Goal: Transaction & Acquisition: Purchase product/service

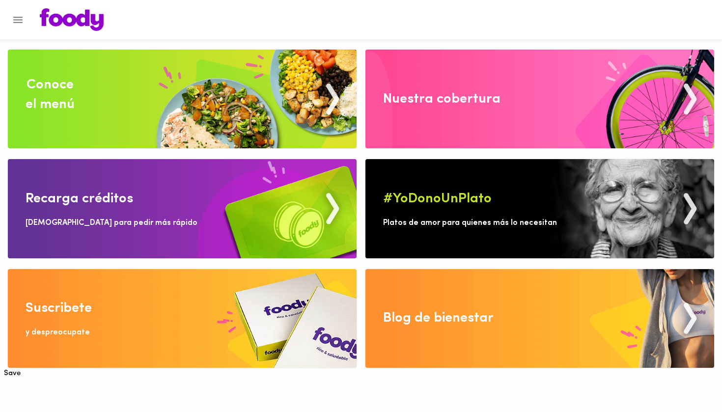
click at [143, 224] on img at bounding box center [182, 208] width 349 height 99
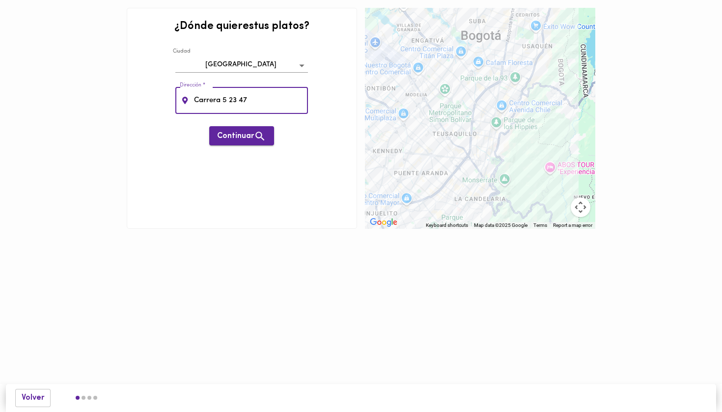
type input "Carrera 5 23 47"
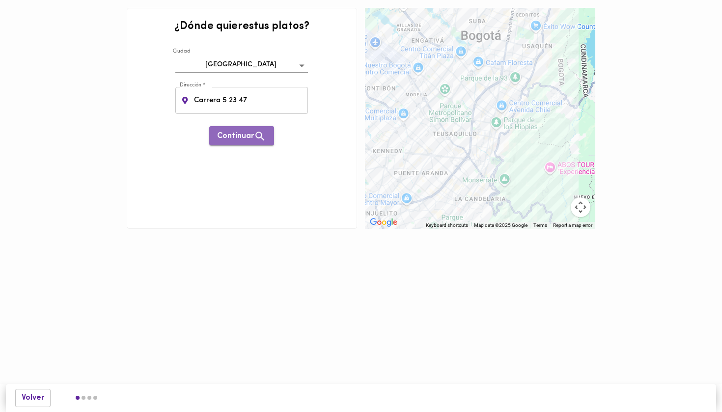
click at [242, 139] on span "Continuar" at bounding box center [241, 136] width 49 height 12
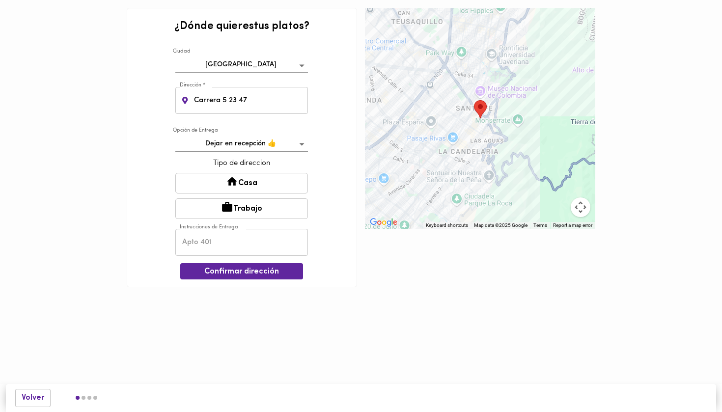
click at [239, 255] on div "Instrucciones de Entrega Instrucciones de Entrega" at bounding box center [241, 242] width 137 height 32
click at [238, 243] on input "text" at bounding box center [241, 242] width 133 height 27
type input "1201"
click at [252, 180] on button "Casa" at bounding box center [241, 183] width 133 height 21
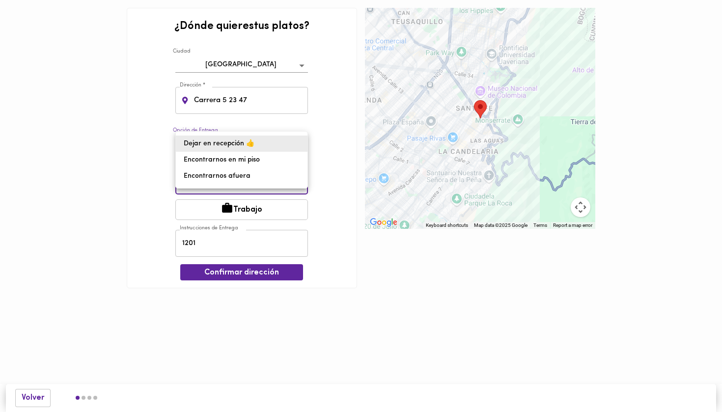
click at [280, 147] on body "0cAFcWeA7o5JWEfyEG7mb54gKZijdKKut6S_DKkdhGDrYAqMZ_KxPPCbYi4d9oGiK2qbEXpS1ymtrA4…" at bounding box center [361, 159] width 722 height 318
click at [273, 145] on li "Dejar en recepción 👍" at bounding box center [242, 144] width 132 height 16
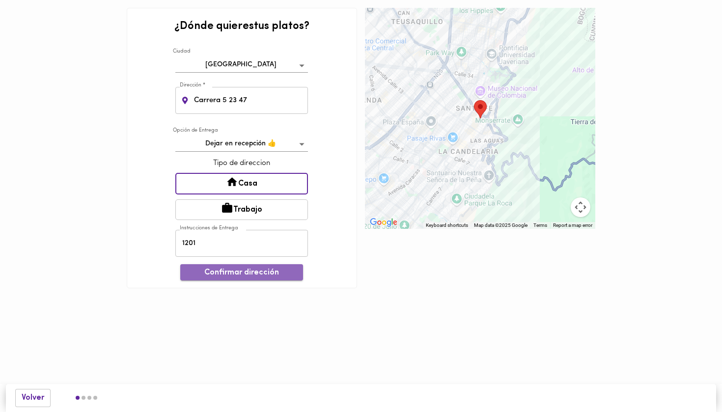
click at [247, 269] on span "Confirmar dirección" at bounding box center [241, 272] width 107 height 9
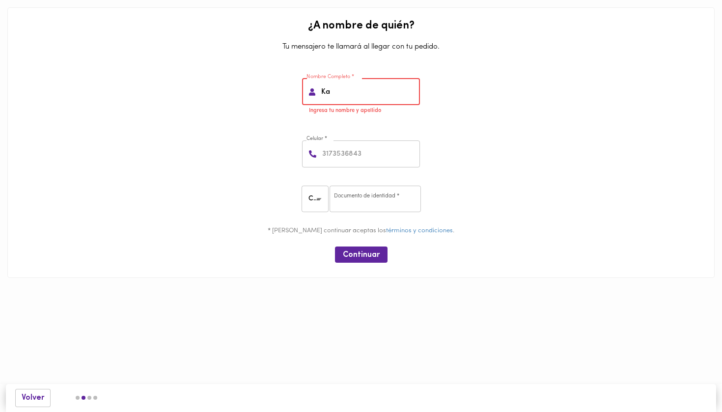
type input "K"
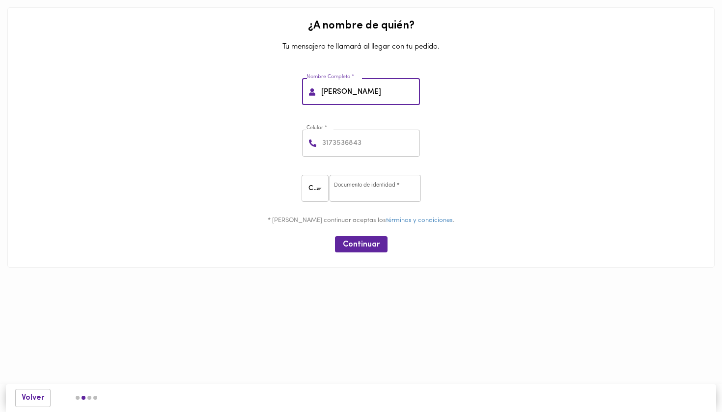
type input "Viviana Ortiz"
click at [361, 147] on input "number" at bounding box center [370, 143] width 100 height 27
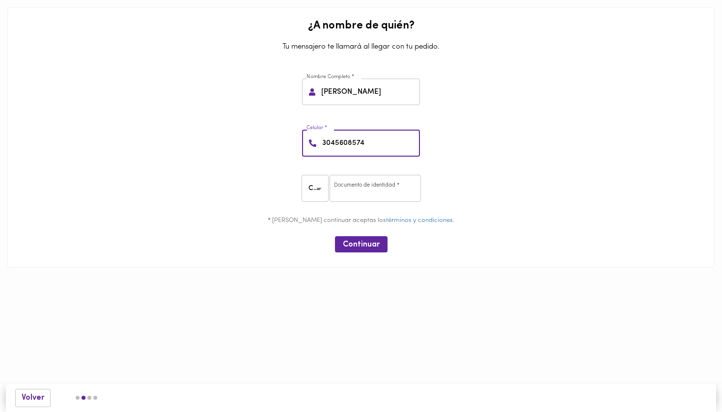
type input "3045608574"
click at [358, 194] on input "number" at bounding box center [374, 188] width 91 height 27
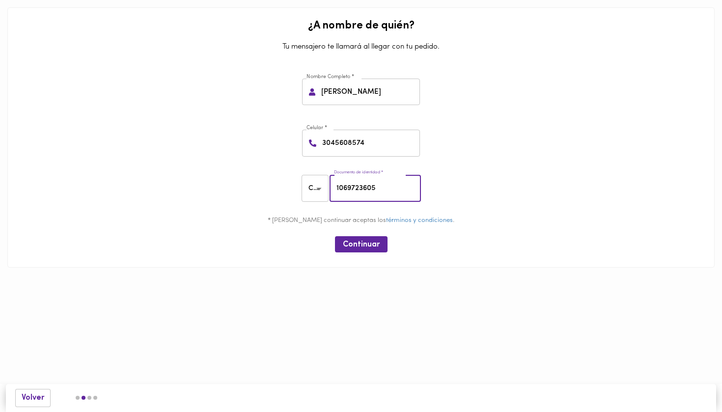
type input "1069723605"
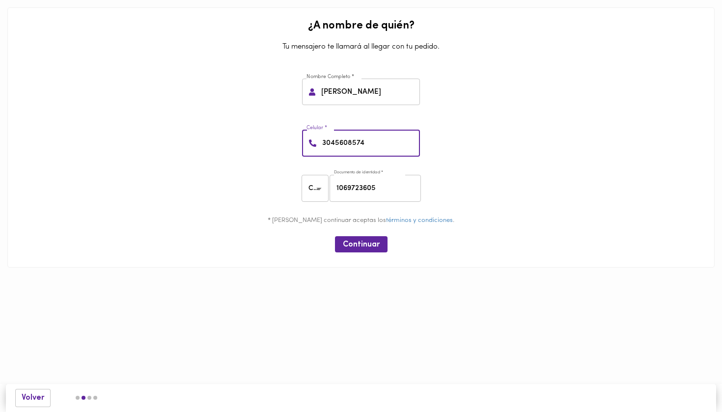
click at [370, 144] on input "3045608574" at bounding box center [370, 143] width 100 height 27
type input "3232238937"
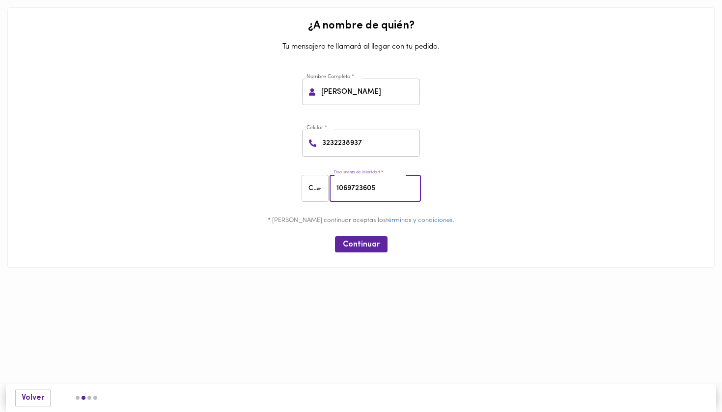
click at [360, 182] on input "1069723605" at bounding box center [374, 188] width 91 height 27
click at [361, 183] on input "1069723605" at bounding box center [374, 188] width 91 height 27
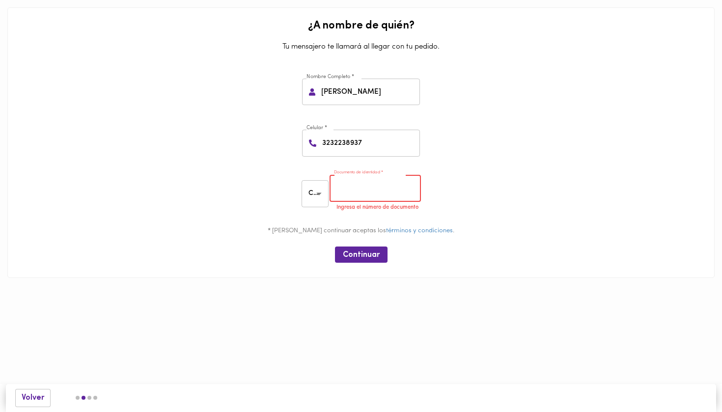
click at [363, 192] on input "number" at bounding box center [374, 188] width 91 height 27
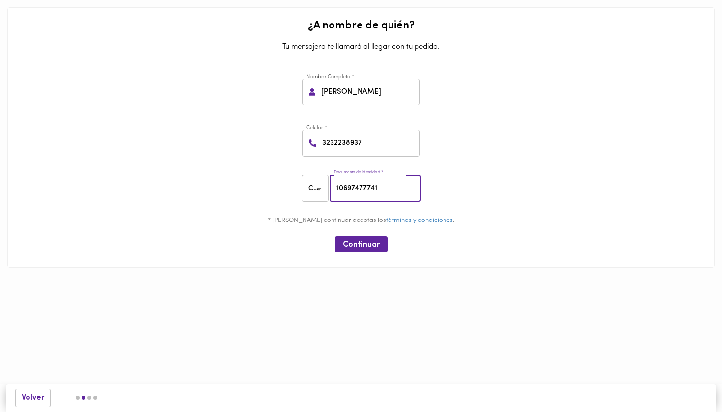
type input "10697477741"
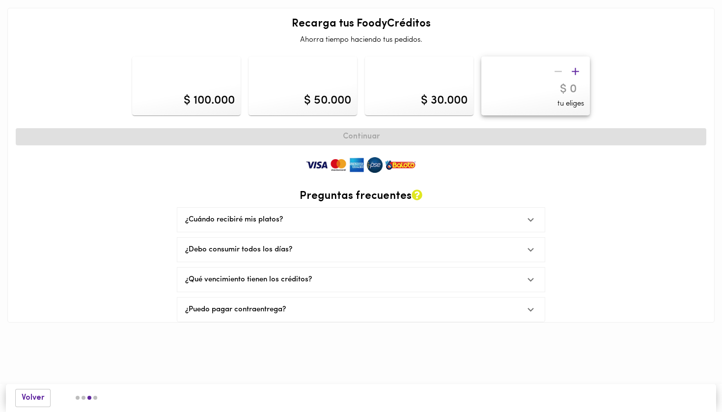
click at [202, 110] on div "$ 100.000" at bounding box center [186, 85] width 109 height 59
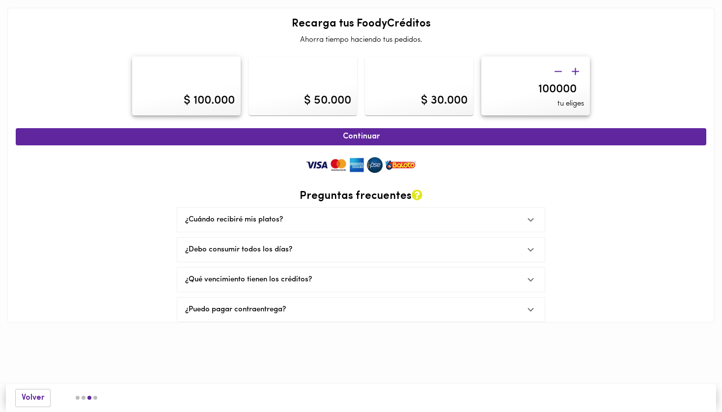
click at [541, 88] on input "100000" at bounding box center [535, 89] width 97 height 14
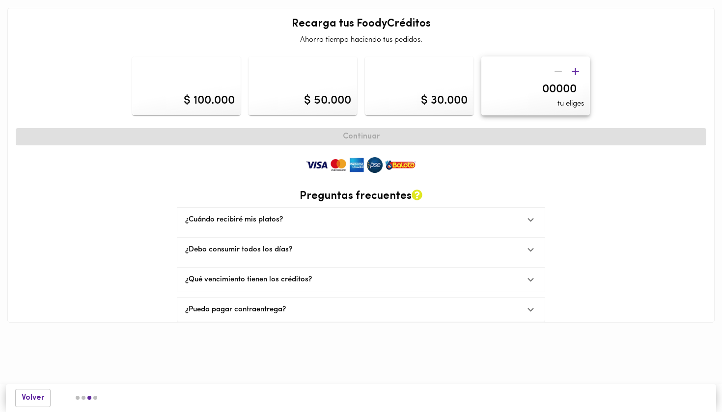
type input "400000"
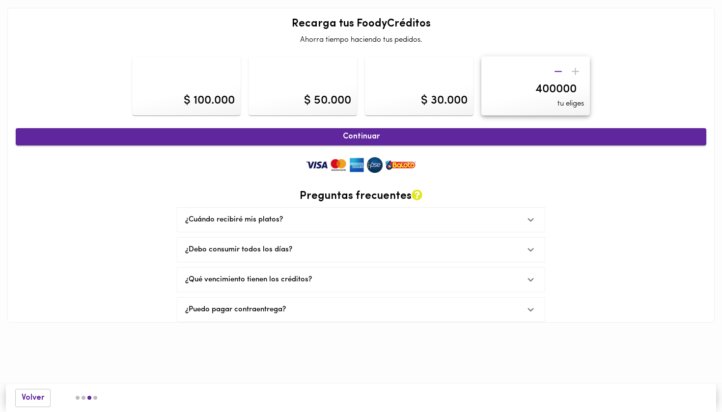
click at [532, 139] on span "Continuar" at bounding box center [361, 136] width 669 height 9
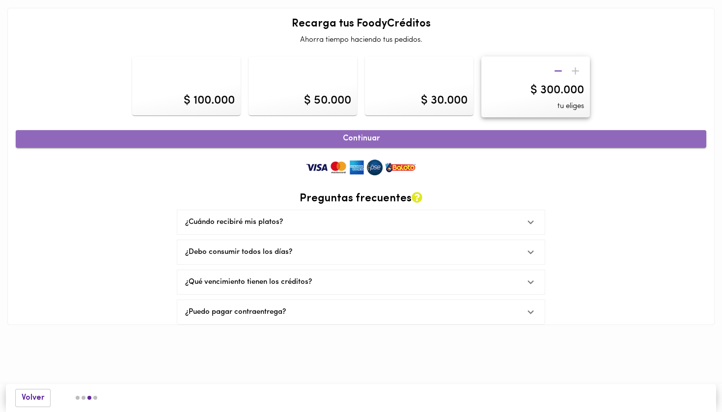
click at [374, 135] on span "Continuar" at bounding box center [361, 138] width 669 height 9
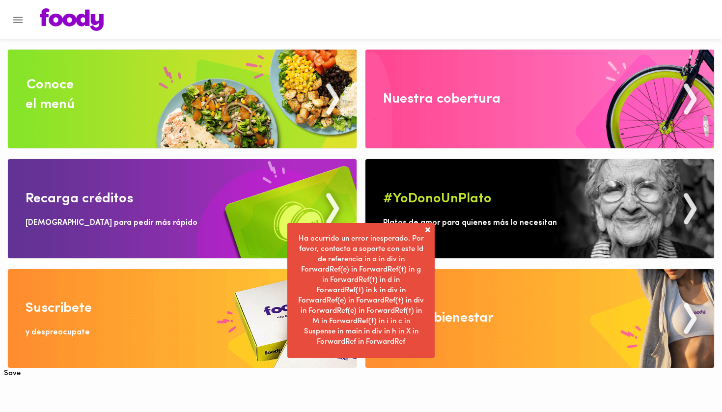
click at [427, 230] on span at bounding box center [428, 230] width 10 height 10
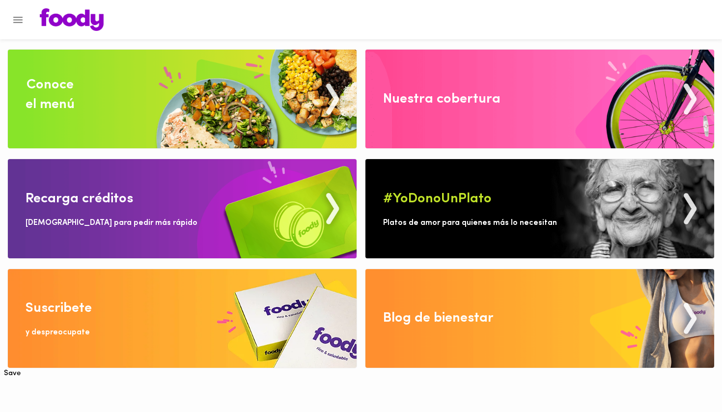
click at [111, 91] on img at bounding box center [182, 99] width 349 height 99
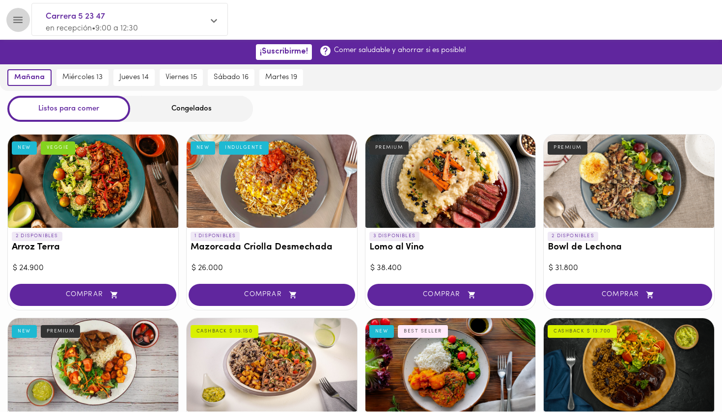
click at [23, 17] on icon "Menu" at bounding box center [18, 20] width 12 height 12
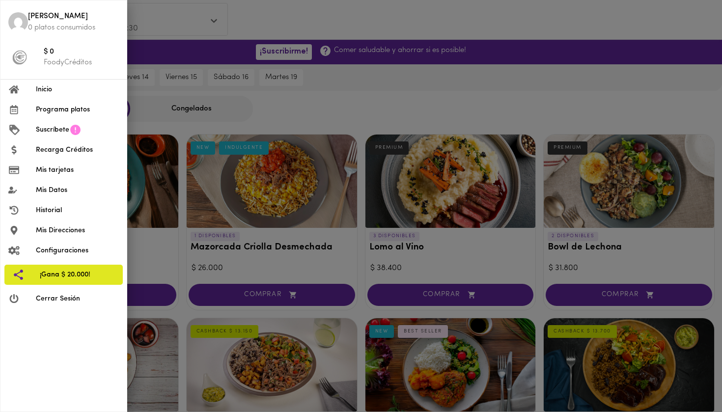
click at [274, 110] on div at bounding box center [361, 206] width 722 height 412
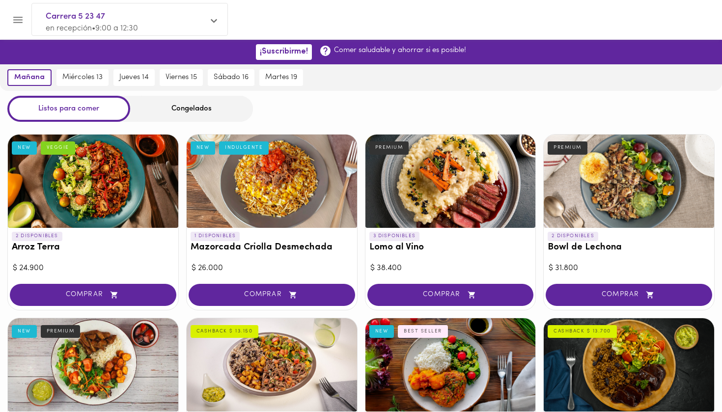
click at [172, 111] on div "Congelados" at bounding box center [191, 109] width 123 height 26
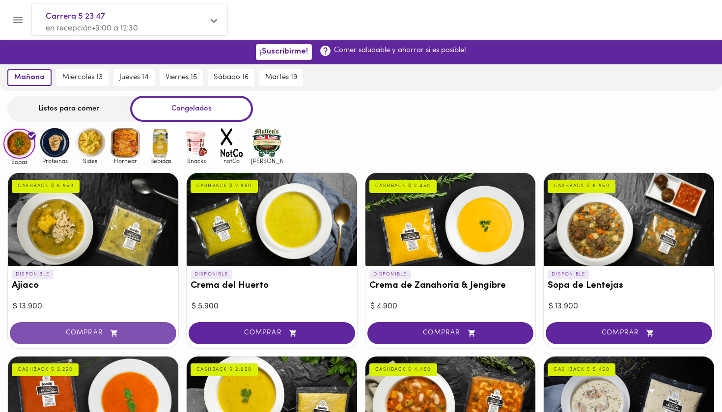
click at [112, 333] on icon "button" at bounding box center [113, 332] width 7 height 7
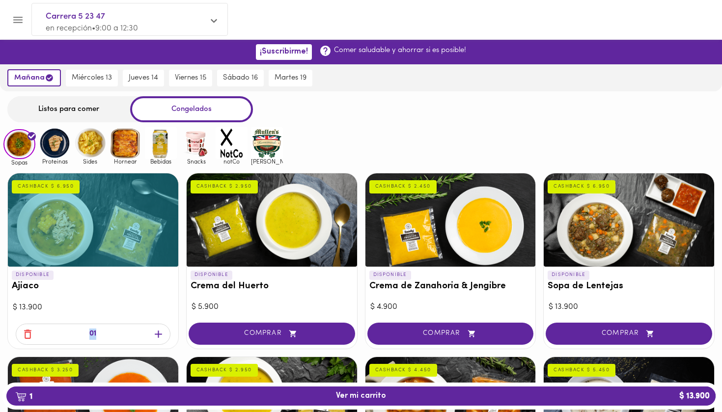
click at [112, 333] on div "01" at bounding box center [93, 334] width 155 height 21
click at [160, 336] on icon "button" at bounding box center [158, 334] width 12 height 12
click at [160, 336] on div "02" at bounding box center [93, 335] width 170 height 27
click at [160, 336] on icon "button" at bounding box center [158, 334] width 12 height 12
click at [160, 336] on div at bounding box center [93, 339] width 170 height 18
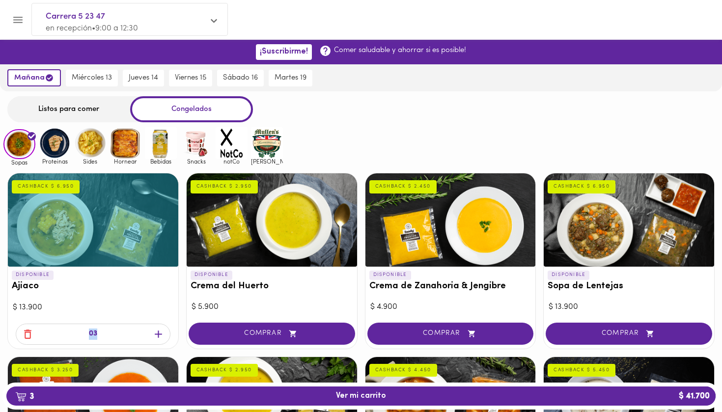
click at [160, 336] on icon "button" at bounding box center [158, 334] width 12 height 12
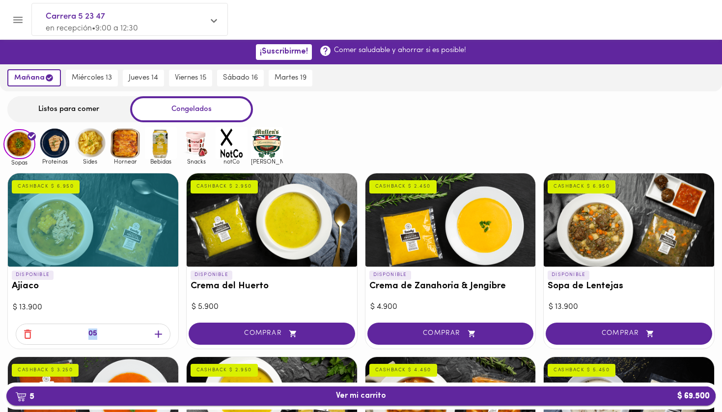
click at [368, 395] on span "5 Ver mi carrito $ 69.500" at bounding box center [361, 395] width 50 height 9
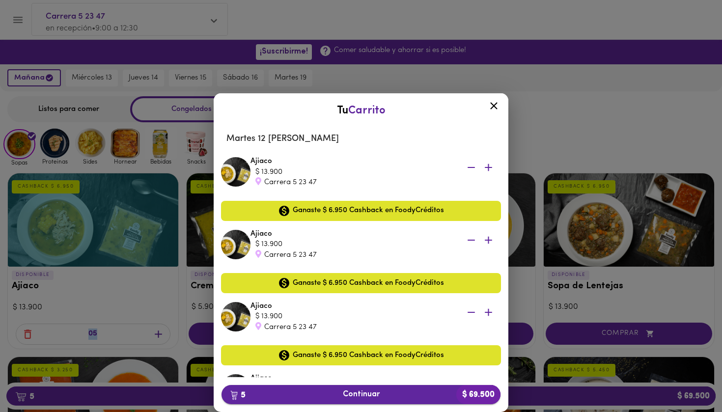
click at [392, 392] on span "5 Continuar $ 69.500" at bounding box center [360, 394] width 263 height 9
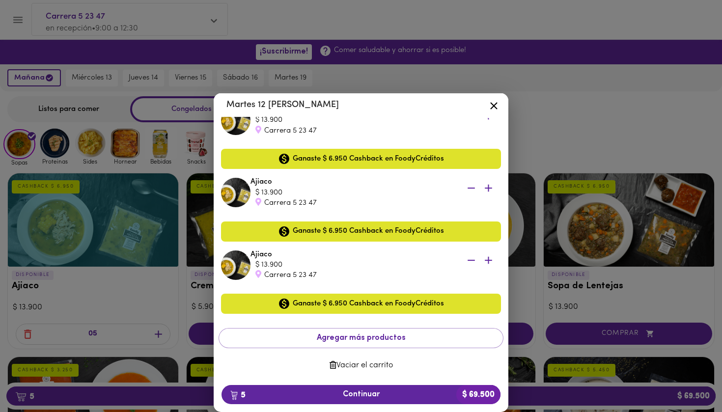
scroll to position [196, 0]
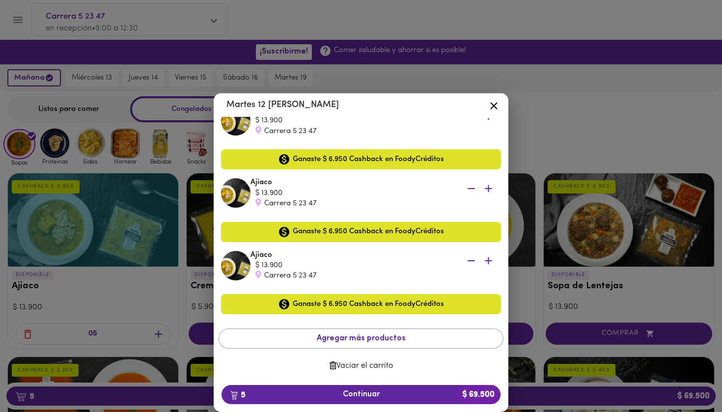
click at [497, 104] on icon at bounding box center [494, 106] width 12 height 12
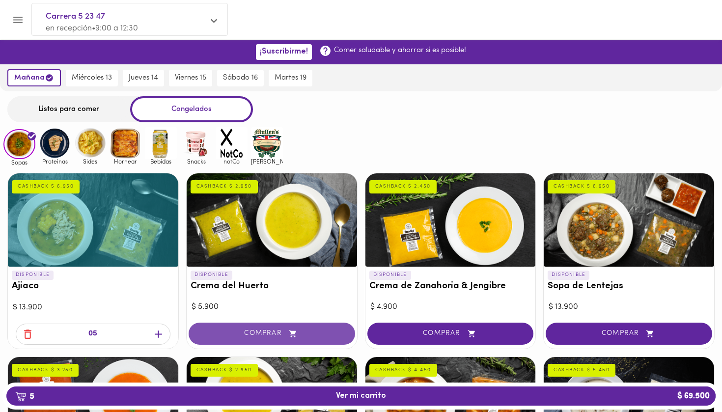
click at [301, 330] on span "COMPRAR" at bounding box center [272, 333] width 142 height 8
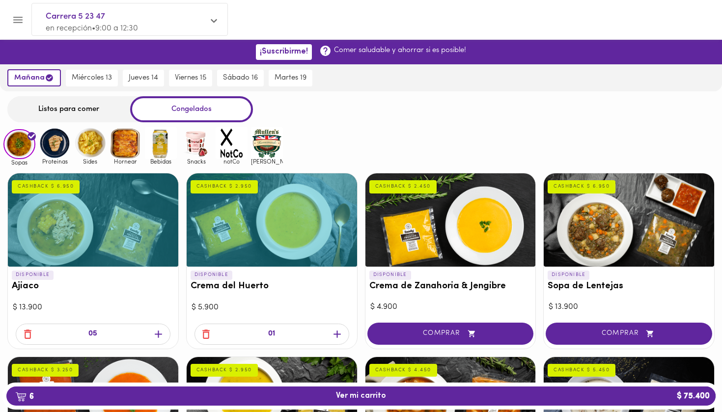
click at [331, 332] on icon "button" at bounding box center [337, 334] width 12 height 12
click at [632, 333] on span "COMPRAR" at bounding box center [629, 333] width 142 height 8
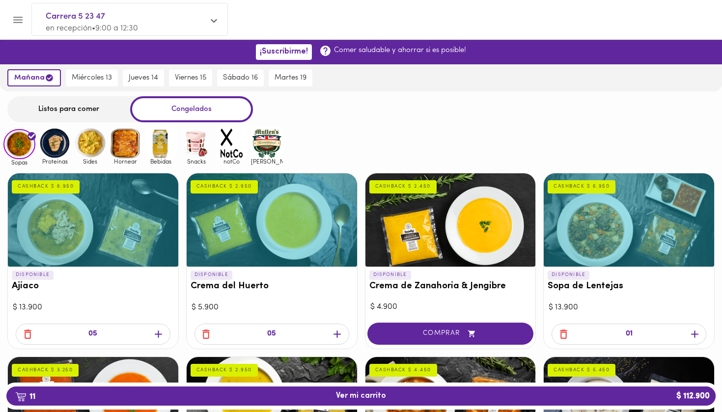
click at [687, 335] on span "button" at bounding box center [694, 334] width 15 height 12
click at [688, 335] on icon "button" at bounding box center [694, 334] width 12 height 12
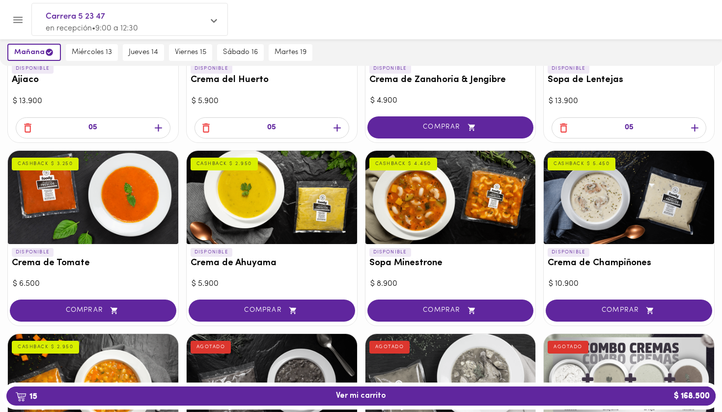
scroll to position [207, 0]
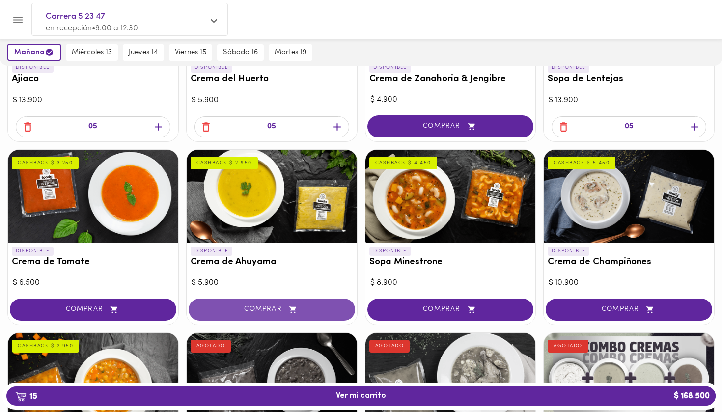
click at [294, 308] on icon "button" at bounding box center [293, 309] width 12 height 8
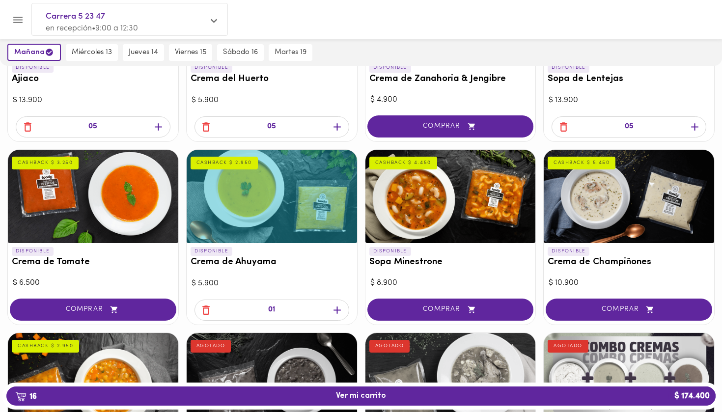
click at [335, 308] on icon "button" at bounding box center [336, 309] width 7 height 7
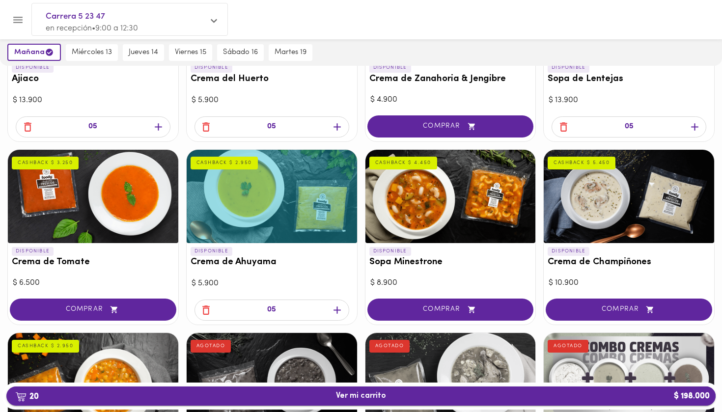
click at [344, 394] on span "20 Ver mi carrito $ 198.000" at bounding box center [361, 395] width 50 height 9
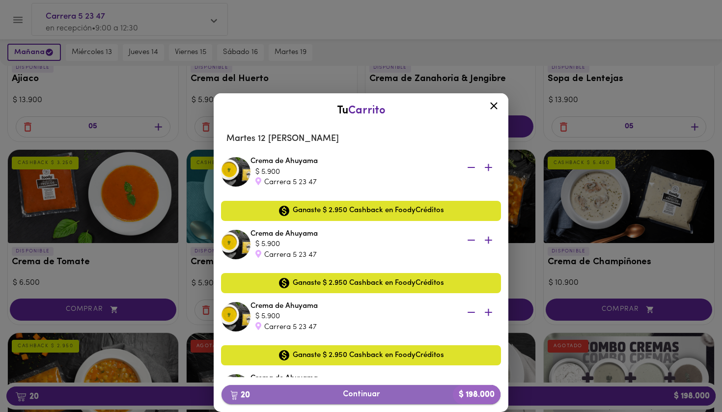
click at [348, 395] on span "20 Continuar $ 198.000" at bounding box center [360, 394] width 263 height 9
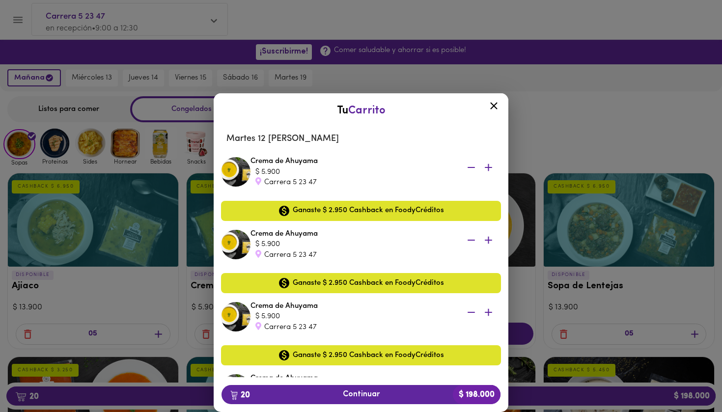
click at [496, 105] on icon at bounding box center [494, 106] width 12 height 12
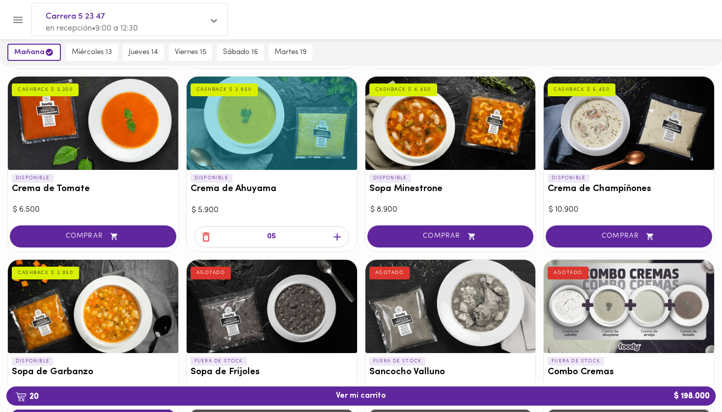
scroll to position [285, 0]
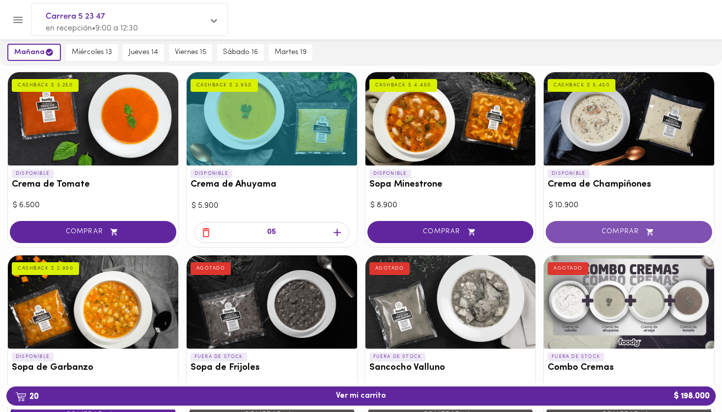
click at [622, 234] on button "COMPRAR" at bounding box center [628, 232] width 166 height 22
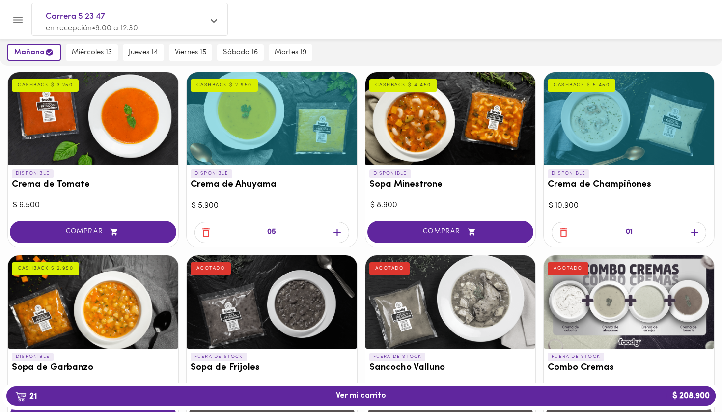
click at [697, 230] on icon "button" at bounding box center [694, 232] width 7 height 7
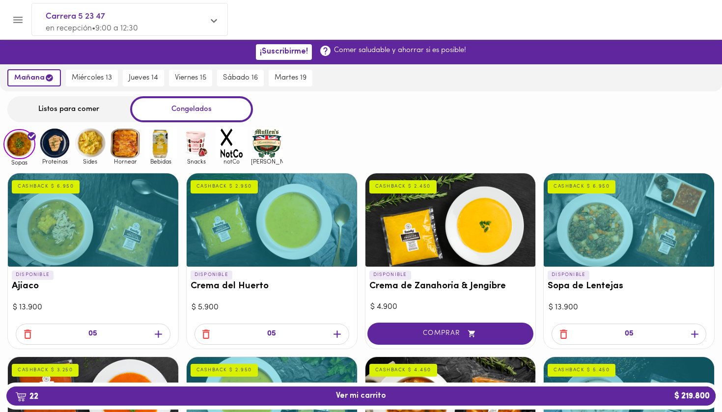
scroll to position [0, 0]
click at [56, 146] on img at bounding box center [55, 143] width 32 height 32
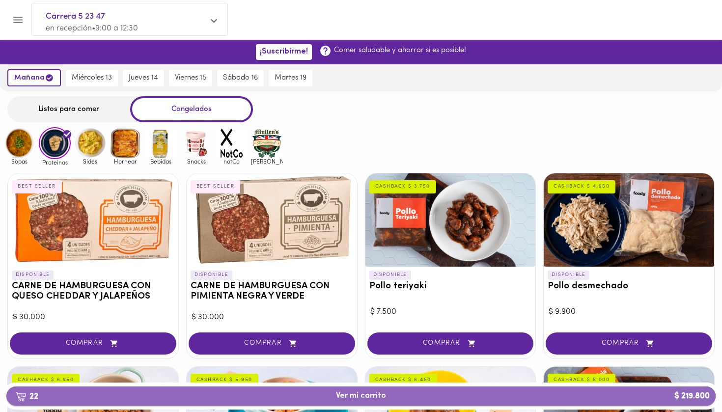
click at [269, 393] on span "22 Ver mi carrito $ 219.800" at bounding box center [360, 395] width 693 height 9
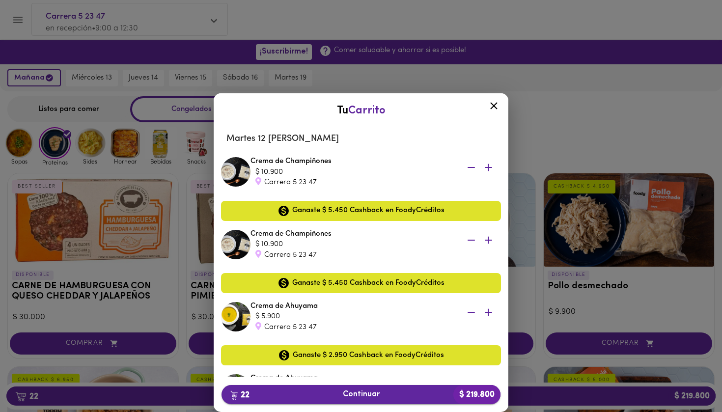
click at [297, 395] on span "22 Continuar $ 219.800" at bounding box center [360, 394] width 263 height 9
click at [494, 105] on icon at bounding box center [493, 105] width 7 height 7
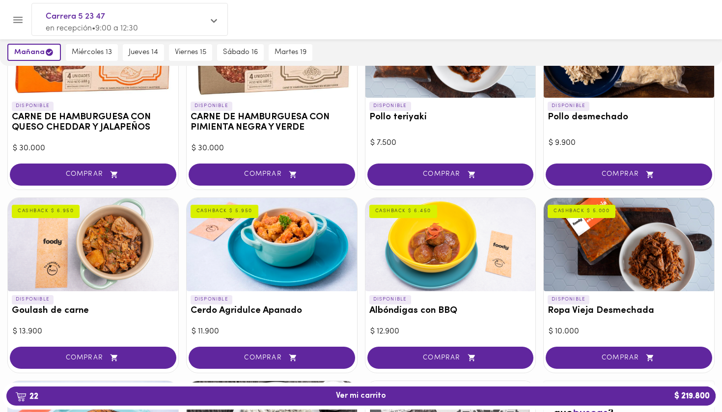
scroll to position [170, 0]
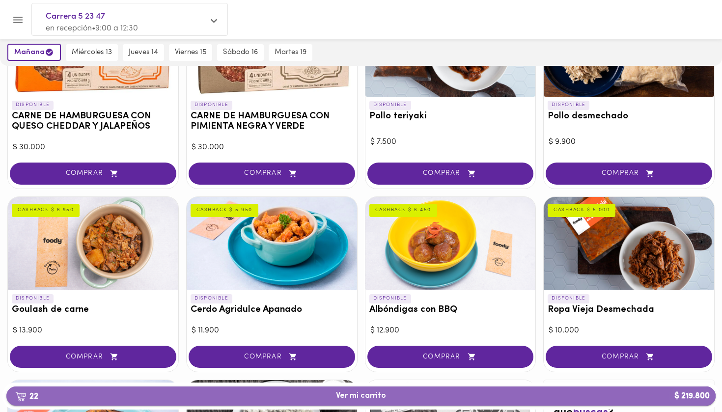
click at [365, 395] on span "22 Ver mi carrito $ 219.800" at bounding box center [361, 395] width 50 height 9
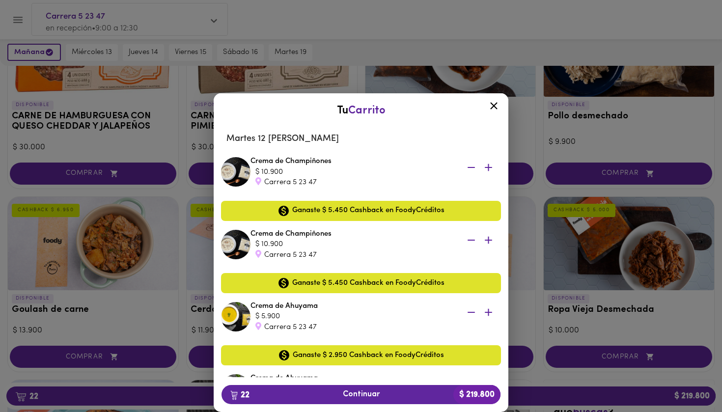
click at [495, 114] on div at bounding box center [494, 108] width 24 height 24
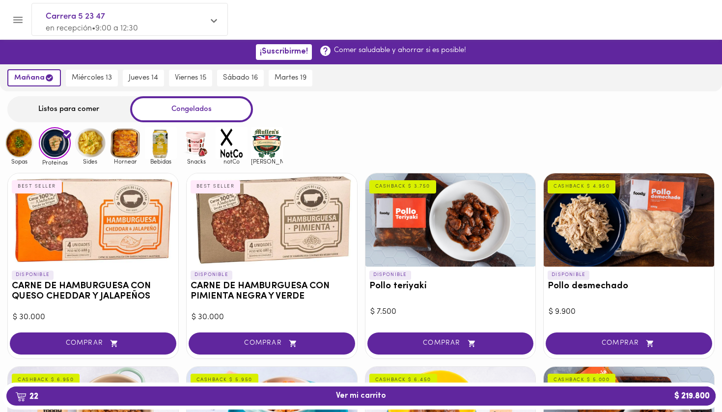
click at [25, 140] on img at bounding box center [19, 143] width 32 height 32
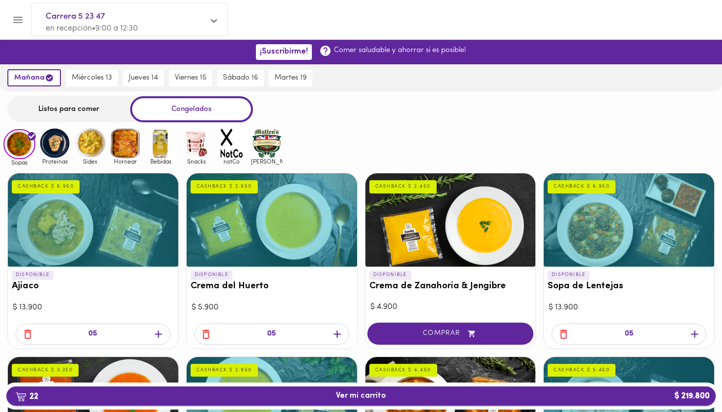
click at [284, 401] on button "22 Ver mi carrito $ 219.800" at bounding box center [360, 395] width 709 height 19
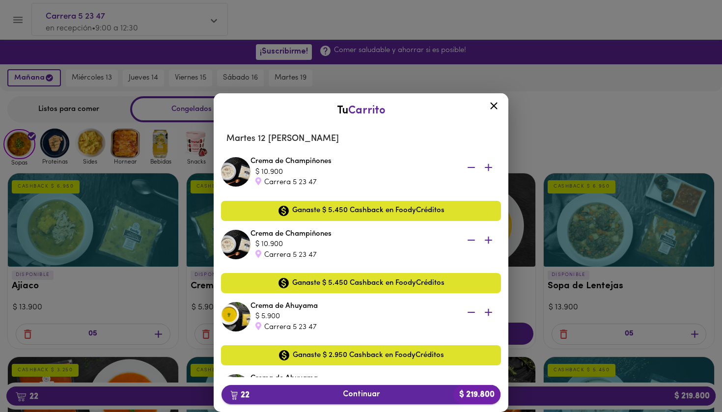
click at [373, 397] on span "22 Continuar $ 219.800" at bounding box center [360, 394] width 263 height 9
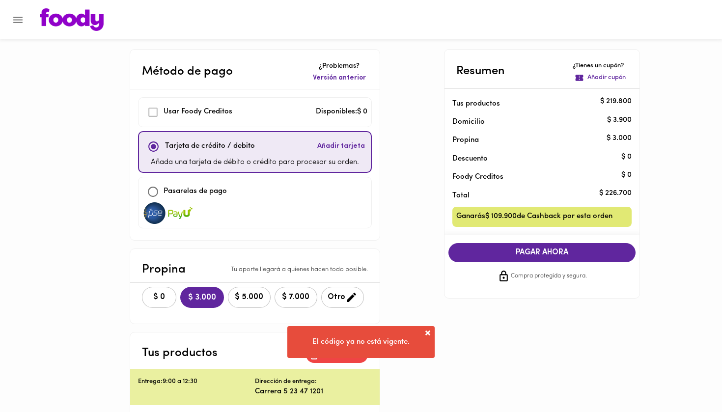
click at [540, 212] on span "Ganarás $ 109.900 de Cashback por esta orden" at bounding box center [534, 217] width 156 height 12
click at [430, 330] on span at bounding box center [428, 333] width 10 height 10
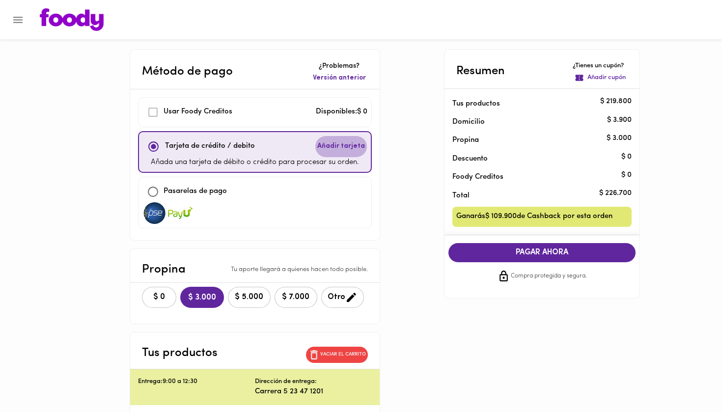
click at [346, 148] on span "Añadir tarjeta" at bounding box center [341, 146] width 48 height 10
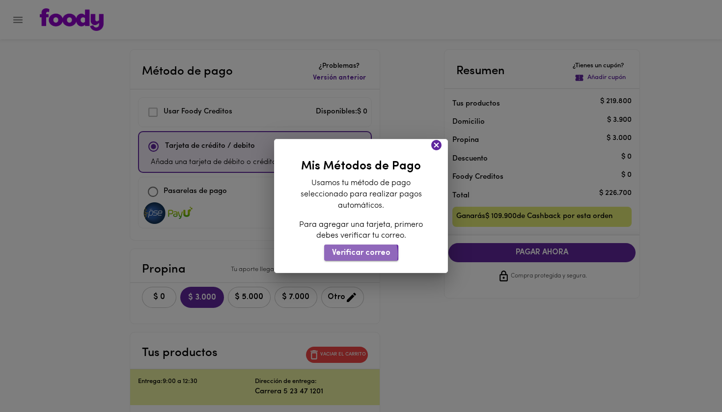
click at [361, 253] on span "Verificar correo" at bounding box center [361, 252] width 58 height 9
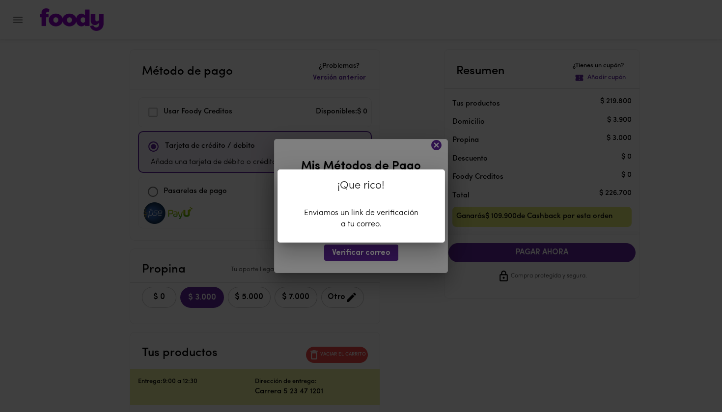
click at [435, 148] on div "¡Que rico! Enviamos un link de verificación a tu correo." at bounding box center [361, 206] width 722 height 412
click at [438, 148] on div "¡Que rico! Enviamos un link de verificación a tu correo." at bounding box center [361, 206] width 722 height 412
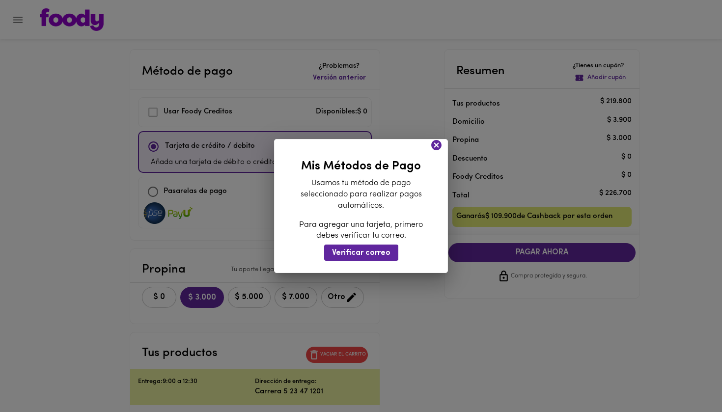
click at [437, 144] on icon at bounding box center [436, 145] width 10 height 10
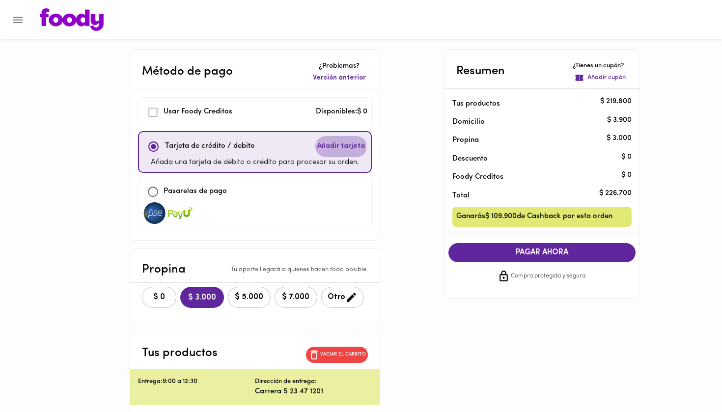
click at [339, 147] on span "Añadir tarjeta" at bounding box center [341, 146] width 48 height 10
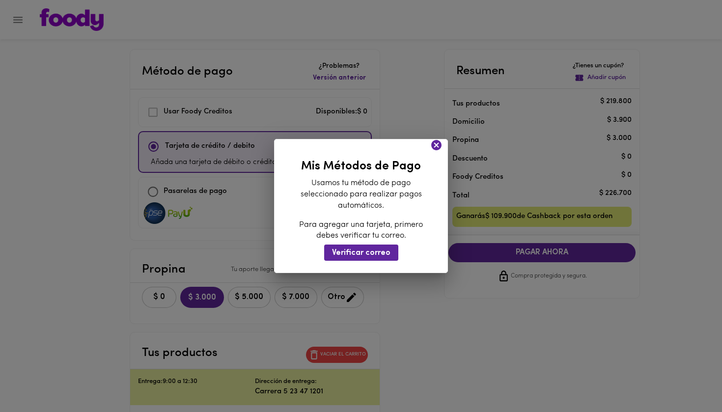
click at [436, 149] on icon at bounding box center [436, 145] width 10 height 10
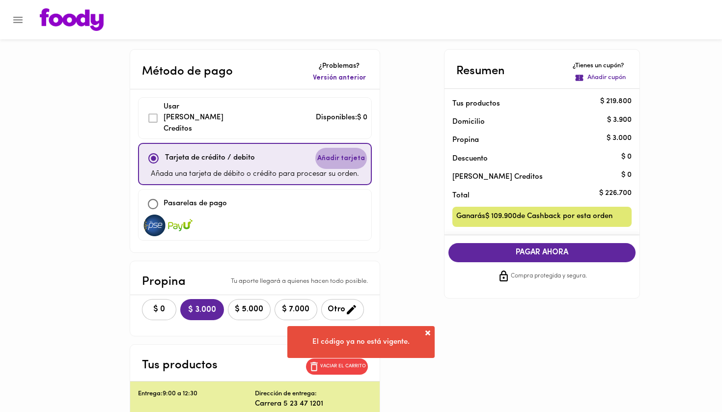
click at [338, 154] on span "Añadir tarjeta" at bounding box center [341, 159] width 48 height 10
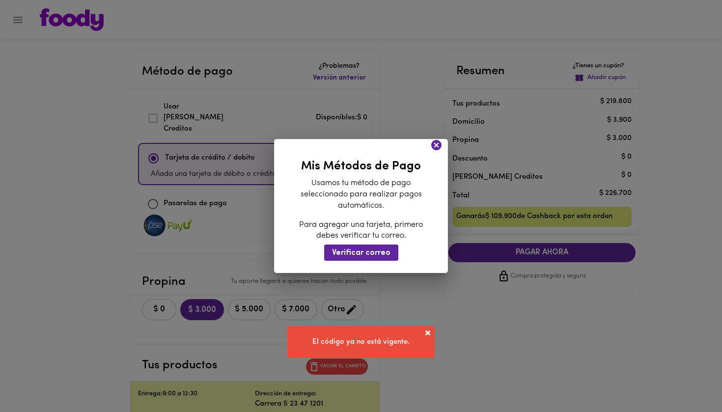
click at [352, 260] on div "Mis Métodos de Pago Usamos tu método de pago seleccionado para realizar pagos a…" at bounding box center [361, 206] width 174 height 135
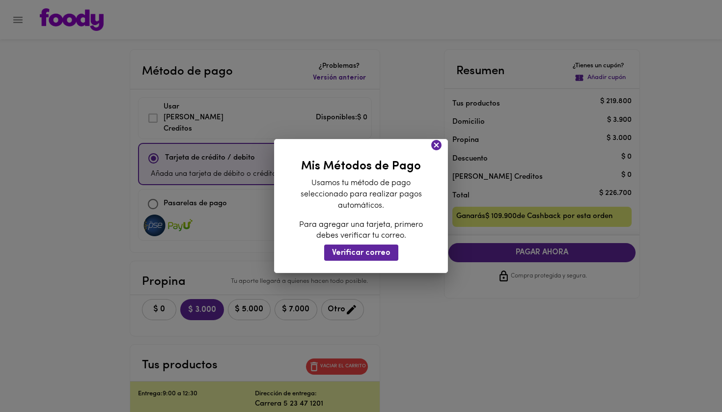
click at [21, 24] on div "Mis Métodos de Pago Usamos tu método de pago seleccionado para realizar pagos a…" at bounding box center [361, 206] width 722 height 412
click at [439, 149] on icon at bounding box center [436, 145] width 10 height 10
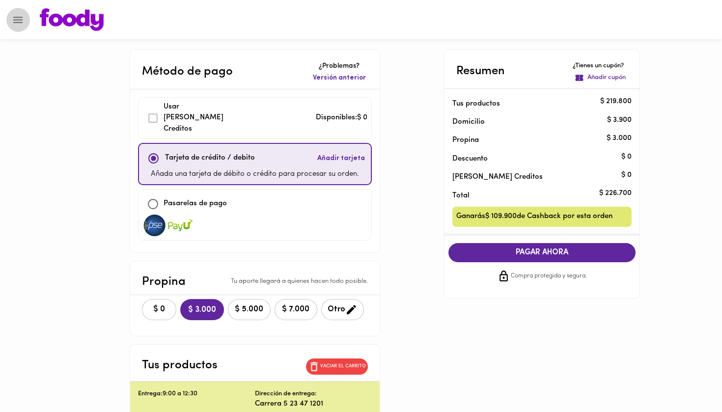
click at [18, 16] on icon "Menu" at bounding box center [18, 20] width 12 height 12
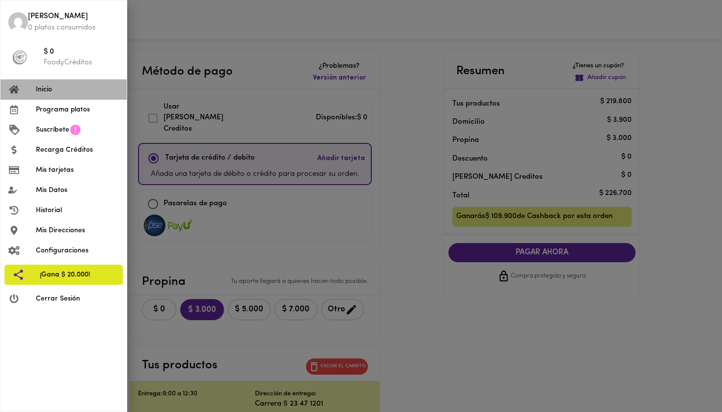
click at [45, 93] on span "Inicio" at bounding box center [77, 89] width 83 height 10
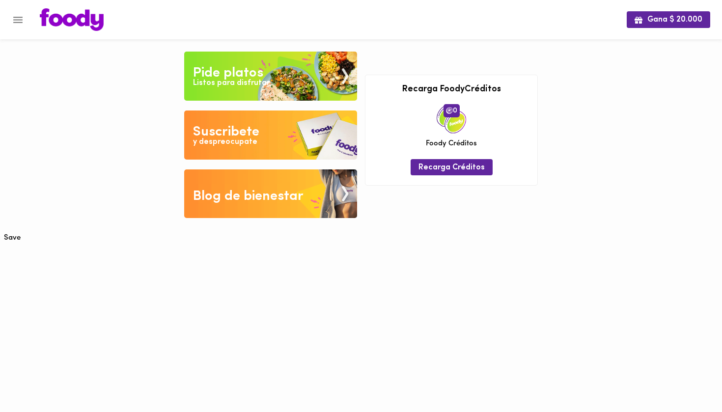
click at [258, 72] on div "Pide platos" at bounding box center [228, 73] width 70 height 20
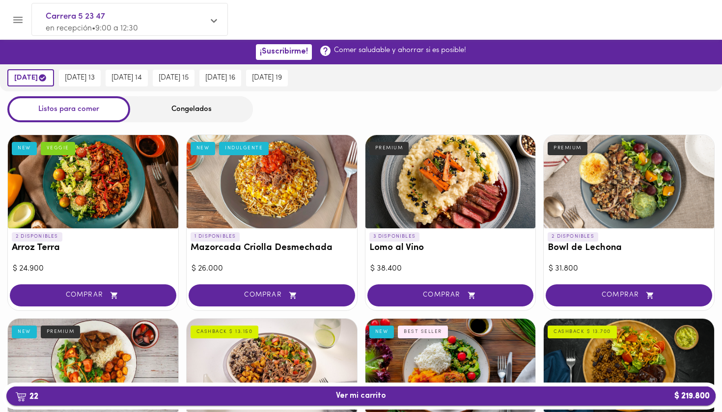
click at [329, 397] on span "22 Ver mi carrito $ 219.800" at bounding box center [360, 395] width 693 height 9
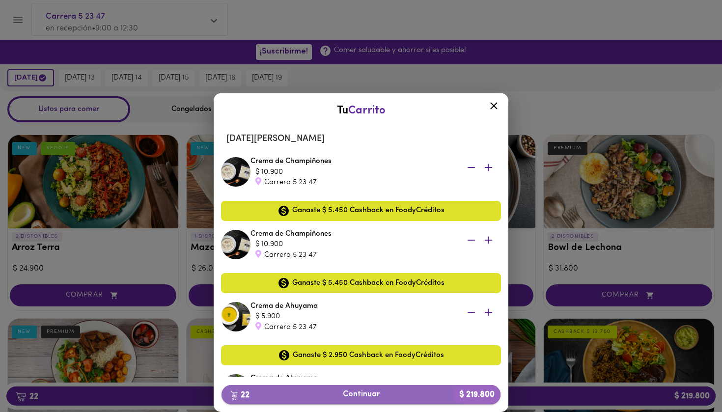
click at [337, 395] on span "22 Continuar $ 219.800" at bounding box center [360, 394] width 263 height 9
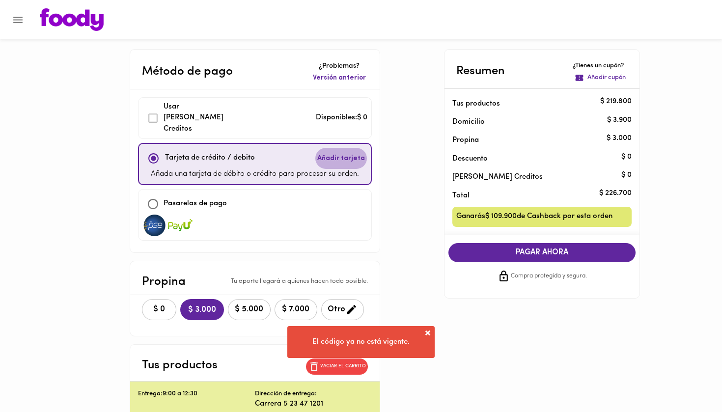
click at [346, 154] on span "Añadir tarjeta" at bounding box center [341, 159] width 48 height 10
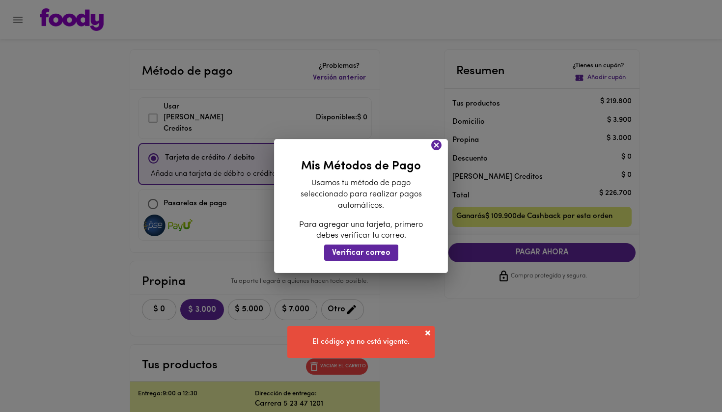
click at [275, 153] on div at bounding box center [360, 147] width 173 height 16
click at [436, 148] on icon at bounding box center [436, 145] width 10 height 10
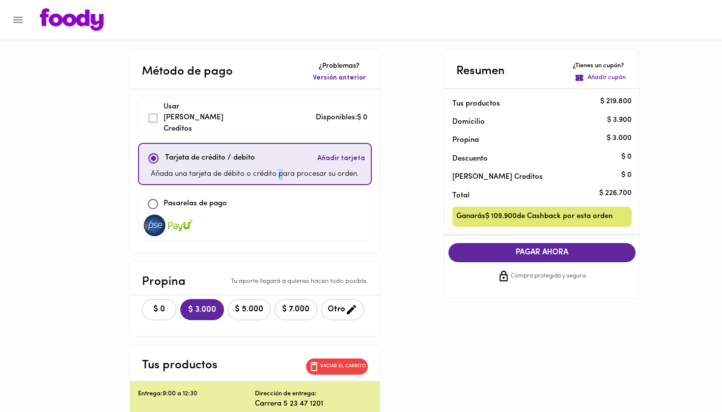
click at [280, 169] on p "Añada una tarjeta de débito o crédito para procesar su orden." at bounding box center [255, 174] width 208 height 11
click at [183, 215] on img at bounding box center [180, 226] width 25 height 22
checkbox input "false"
checkbox input "true"
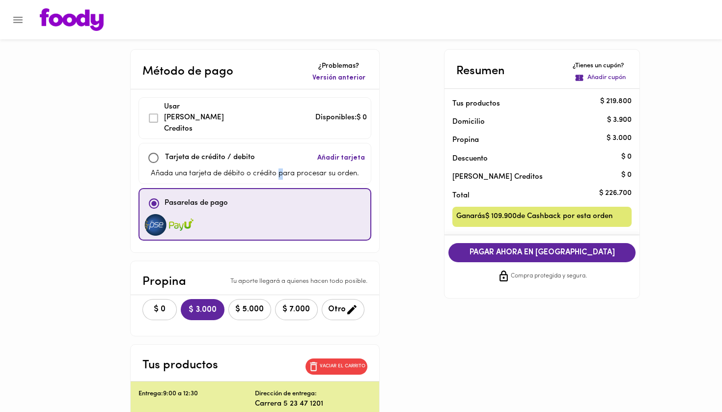
click at [187, 214] on img at bounding box center [181, 225] width 25 height 22
click at [156, 214] on img at bounding box center [155, 225] width 25 height 22
click at [157, 305] on span "$ 0" at bounding box center [160, 309] width 22 height 9
click at [260, 154] on div "Tarjeta de crédito / debito Añadir tarjeta" at bounding box center [255, 157] width 224 height 21
checkbox input "true"
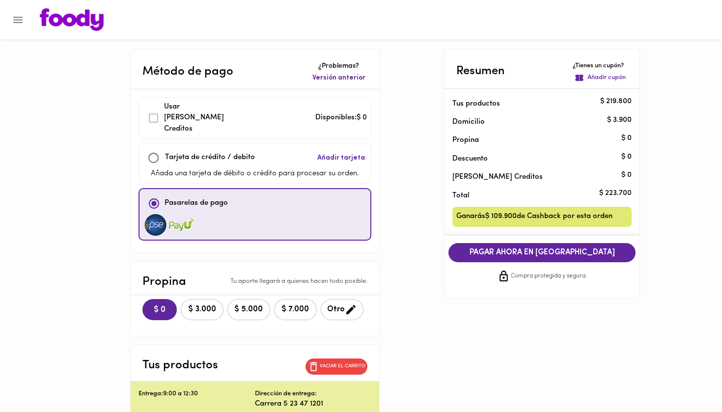
checkbox input "false"
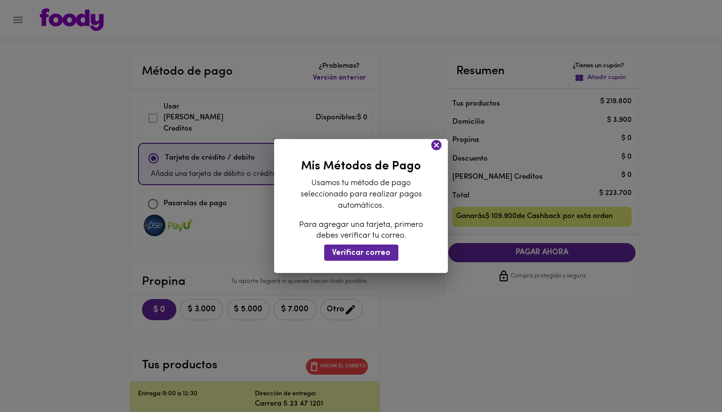
click at [437, 148] on icon at bounding box center [436, 145] width 10 height 10
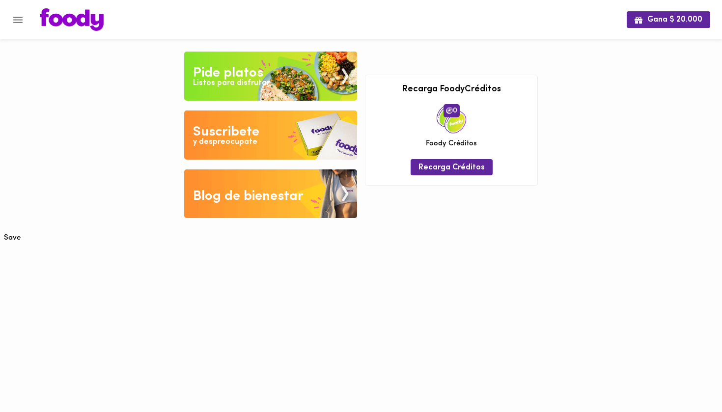
click at [272, 66] on img at bounding box center [270, 76] width 173 height 49
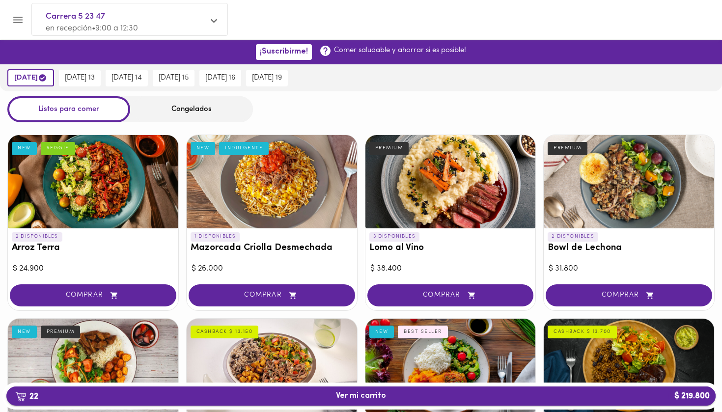
click at [329, 399] on span "22 Ver mi carrito $ 219.800" at bounding box center [360, 395] width 693 height 9
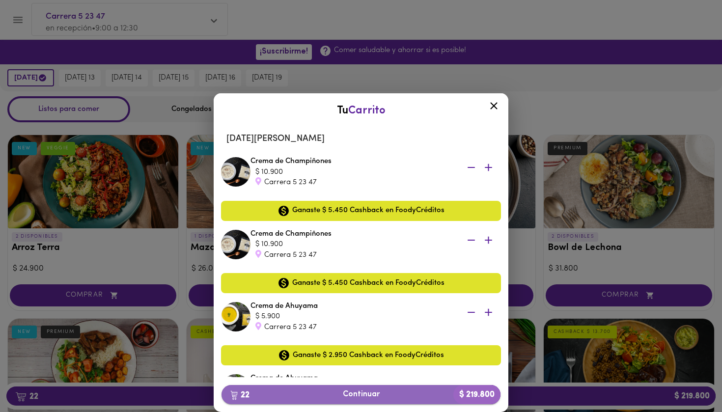
click at [350, 390] on span "22 Continuar $ 219.800" at bounding box center [360, 394] width 263 height 9
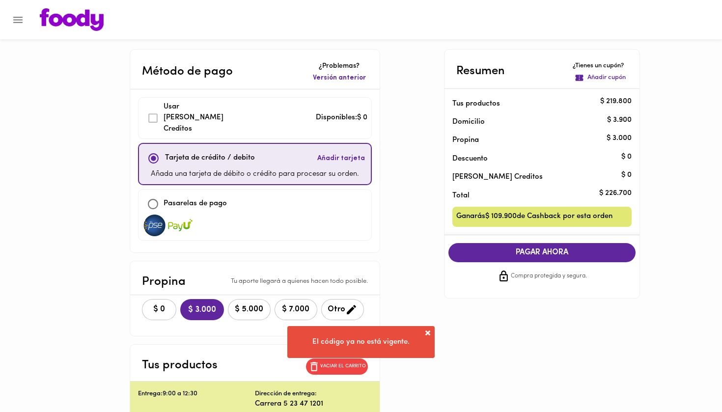
click at [428, 332] on span at bounding box center [428, 333] width 10 height 10
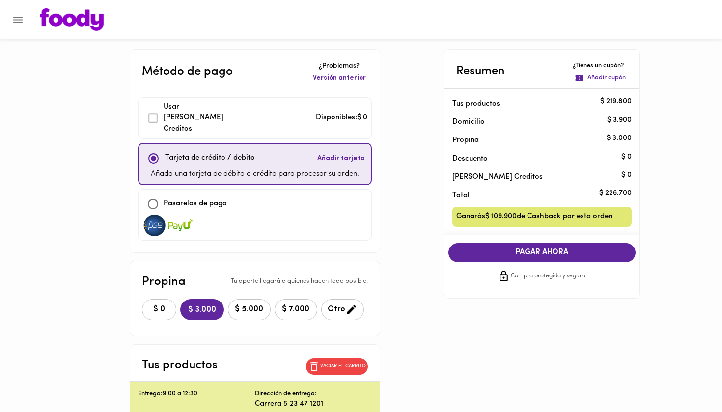
click at [158, 302] on button "$ 0" at bounding box center [159, 309] width 34 height 21
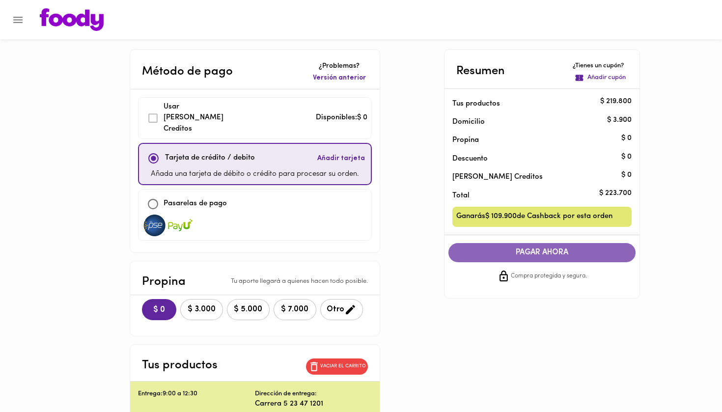
click at [532, 252] on span "PAGAR AHORA" at bounding box center [542, 252] width 168 height 9
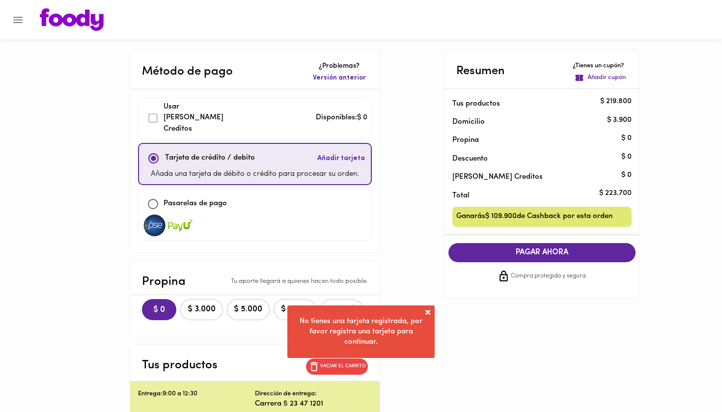
click at [426, 313] on span at bounding box center [428, 312] width 10 height 10
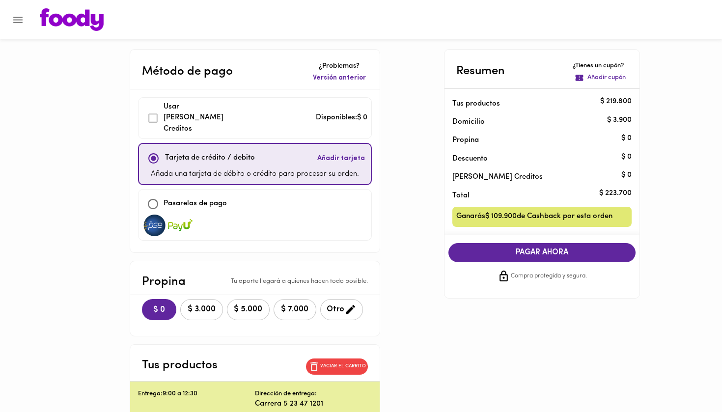
click at [344, 154] on span "Añadir tarjeta" at bounding box center [341, 159] width 48 height 10
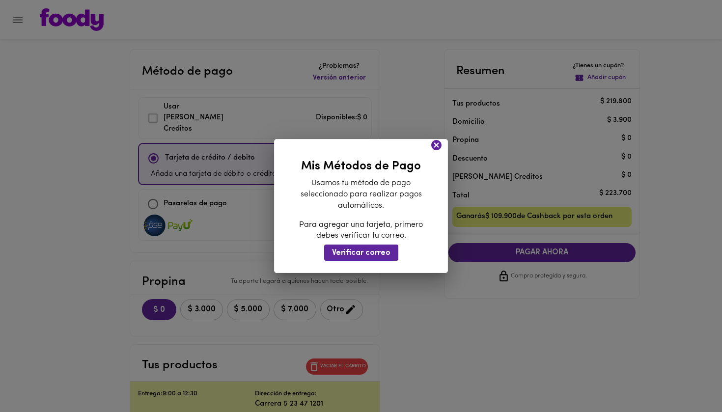
click at [436, 146] on icon at bounding box center [436, 145] width 12 height 12
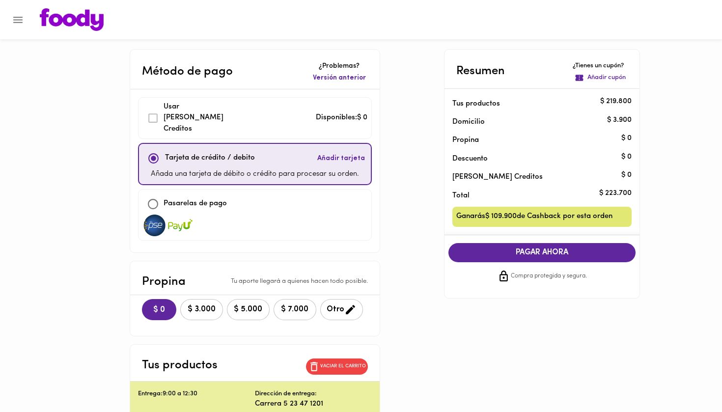
click at [162, 215] on img at bounding box center [154, 226] width 25 height 22
checkbox input "false"
checkbox input "true"
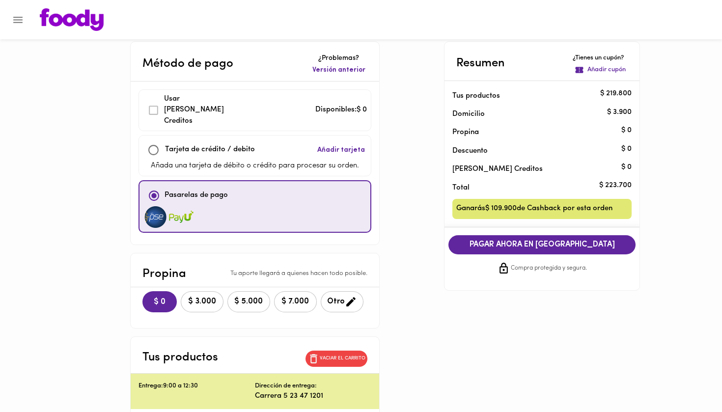
scroll to position [8, 0]
click at [496, 240] on span "PAGAR AHORA EN [GEOGRAPHIC_DATA]" at bounding box center [542, 244] width 168 height 9
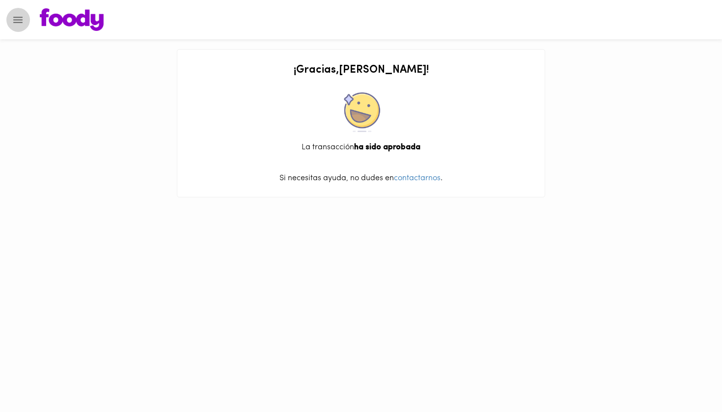
click at [19, 19] on icon "Menu" at bounding box center [18, 20] width 12 height 12
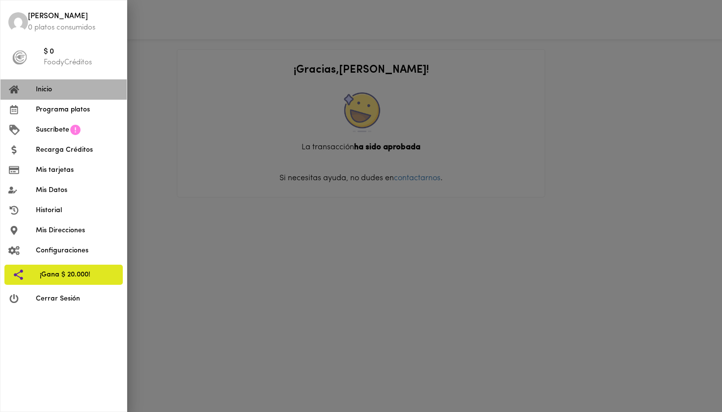
click at [60, 90] on span "Inicio" at bounding box center [77, 89] width 83 height 10
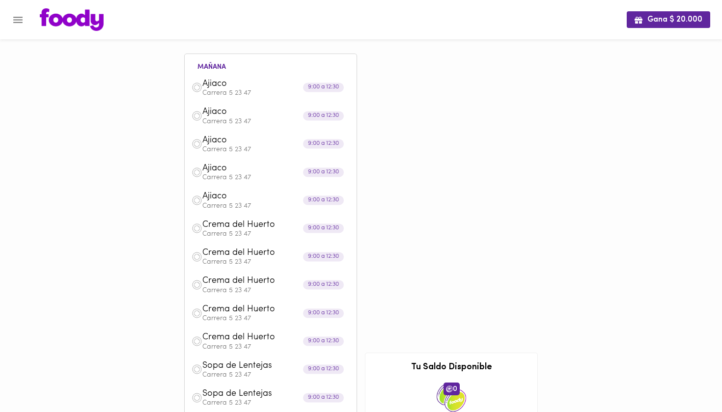
click at [20, 20] on icon "Menu" at bounding box center [17, 20] width 9 height 6
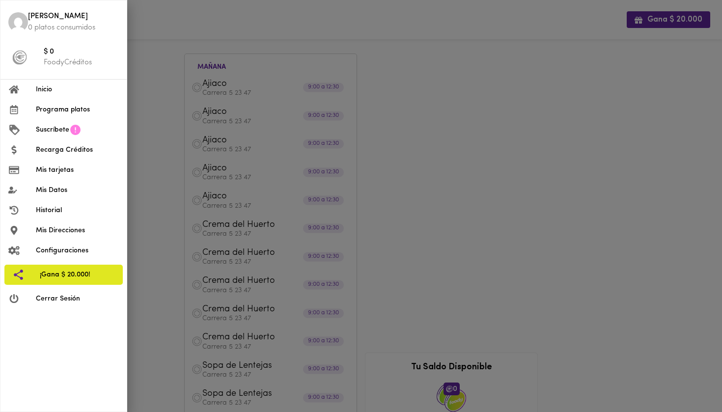
click at [62, 54] on span "$ 0" at bounding box center [81, 52] width 75 height 11
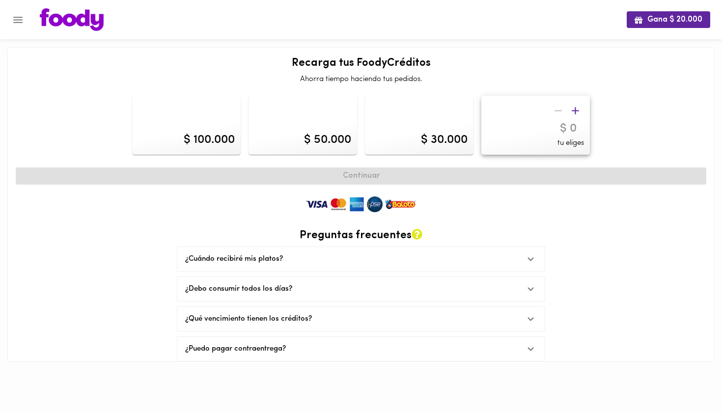
click at [20, 14] on icon "Menu" at bounding box center [18, 20] width 12 height 12
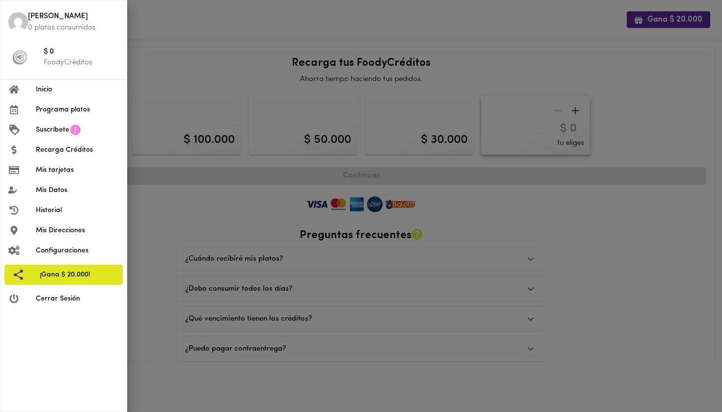
click at [65, 129] on span "Suscríbete" at bounding box center [52, 130] width 33 height 10
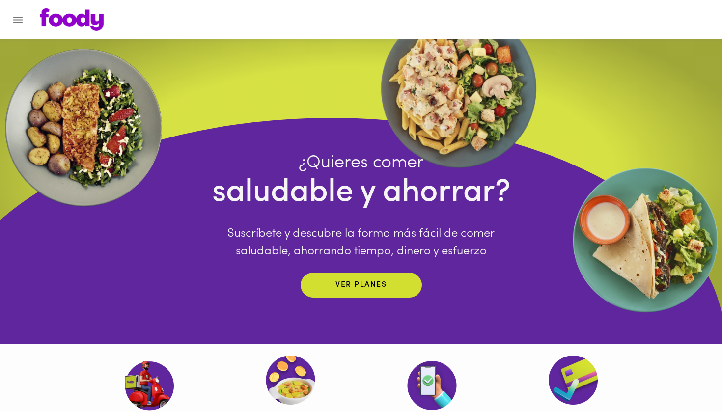
click at [16, 23] on icon "Menu" at bounding box center [18, 20] width 12 height 12
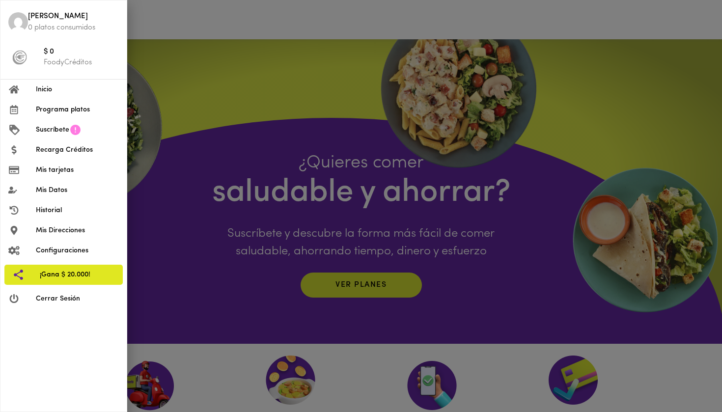
click at [64, 211] on span "Historial" at bounding box center [77, 210] width 83 height 10
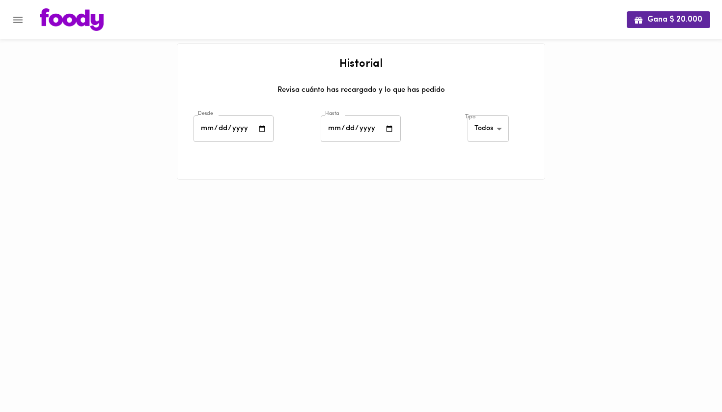
click at [20, 16] on icon "Menu" at bounding box center [18, 20] width 12 height 12
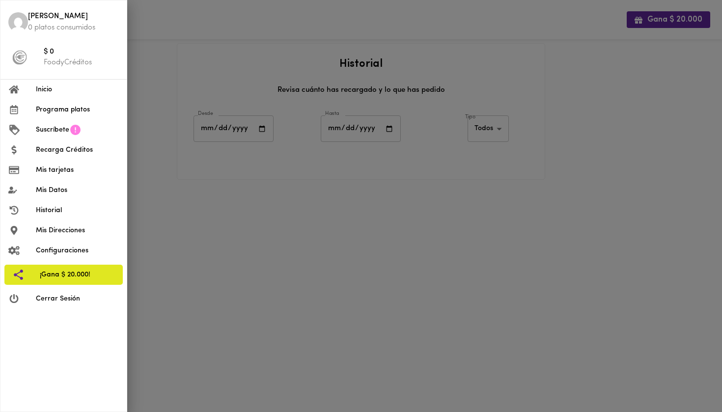
click at [57, 112] on span "Programa platos" at bounding box center [77, 110] width 83 height 10
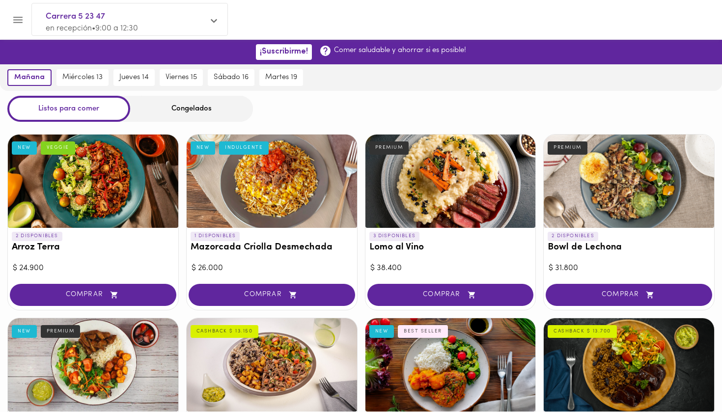
click at [176, 99] on div "Congelados" at bounding box center [191, 109] width 123 height 26
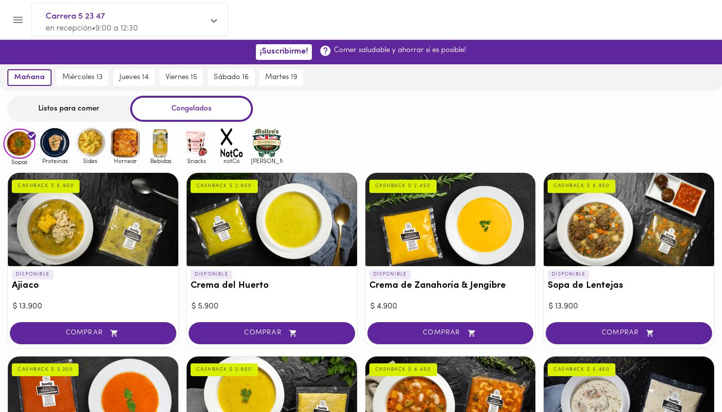
click at [49, 145] on img at bounding box center [55, 143] width 32 height 32
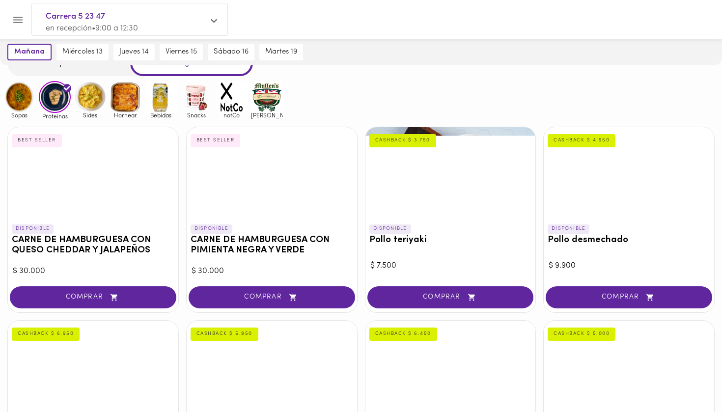
scroll to position [98, 0]
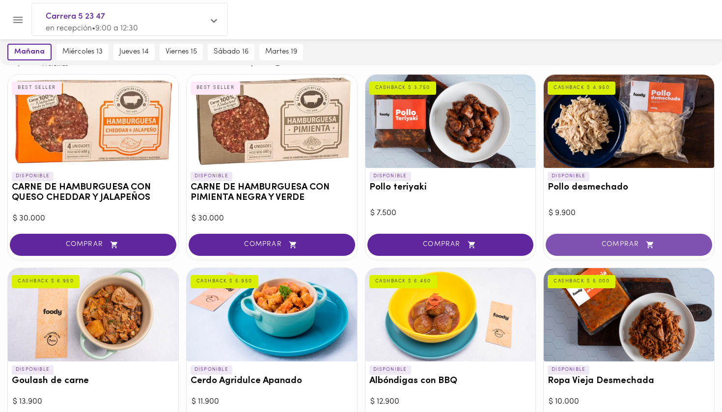
click at [584, 238] on button "COMPRAR" at bounding box center [628, 245] width 166 height 22
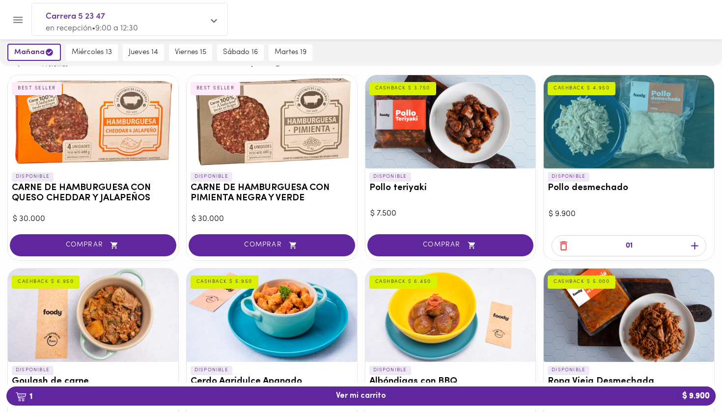
click at [694, 243] on icon "button" at bounding box center [694, 246] width 7 height 7
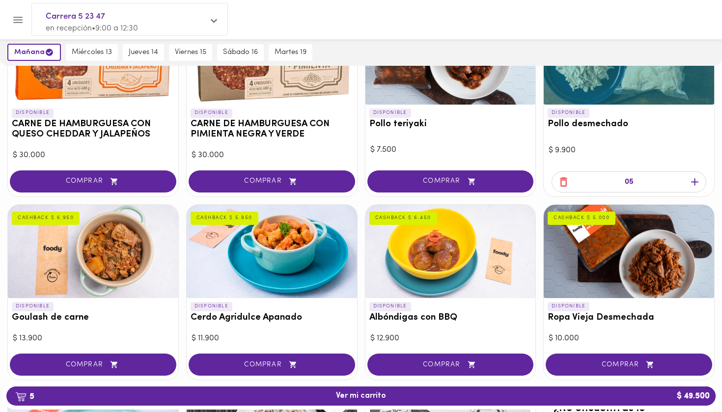
scroll to position [164, 0]
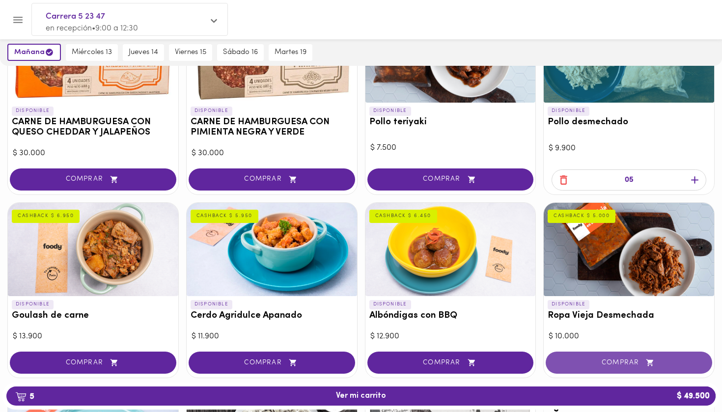
click at [628, 358] on span "COMPRAR" at bounding box center [629, 362] width 142 height 8
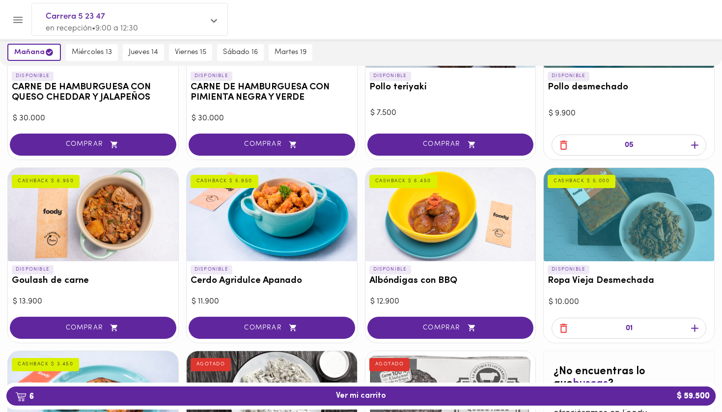
scroll to position [199, 0]
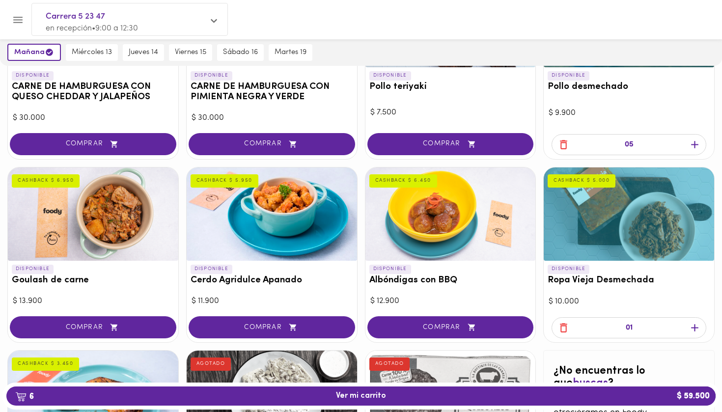
click at [695, 327] on icon "button" at bounding box center [694, 328] width 12 height 12
click at [74, 211] on div at bounding box center [93, 213] width 170 height 93
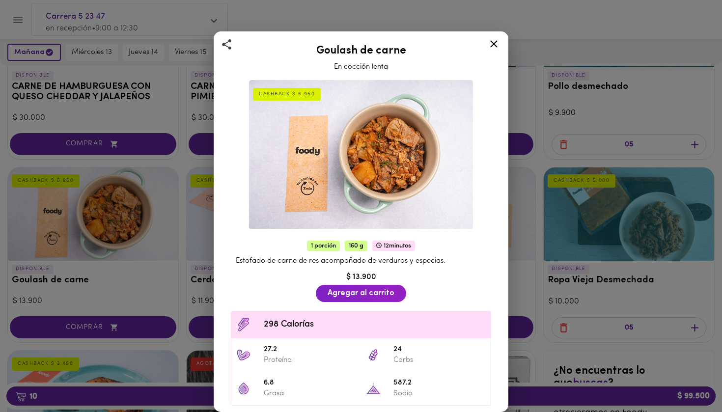
click at [493, 43] on icon at bounding box center [493, 43] width 7 height 7
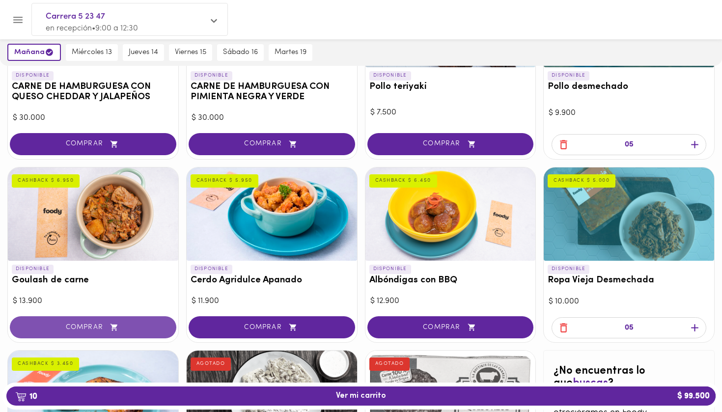
click at [109, 326] on icon "button" at bounding box center [114, 327] width 12 height 8
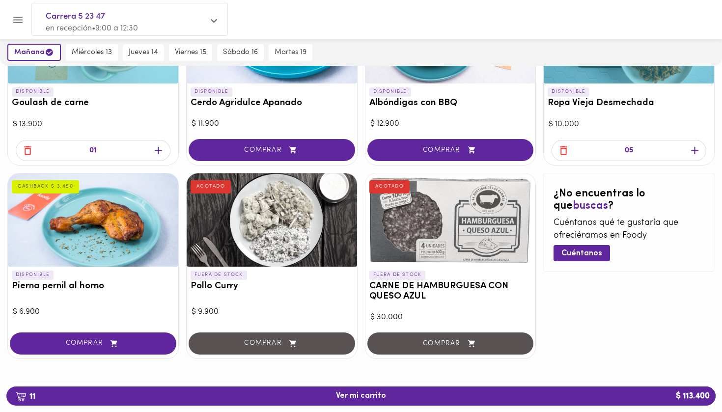
scroll to position [376, 0]
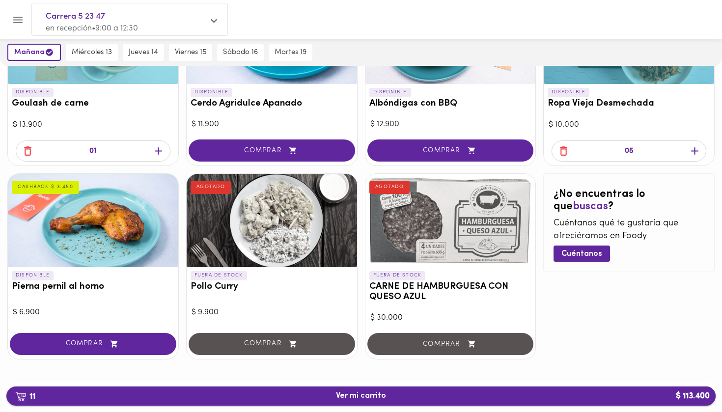
click at [243, 389] on button "11 Ver mi carrito $ 113.400" at bounding box center [360, 395] width 709 height 19
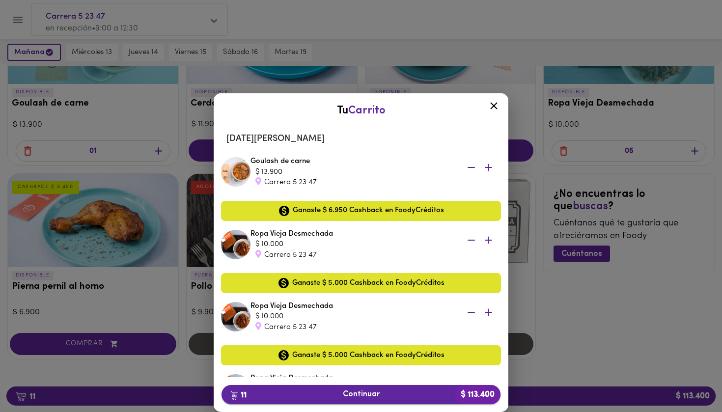
click at [297, 392] on span "11 Continuar $ 113.400" at bounding box center [360, 394] width 263 height 9
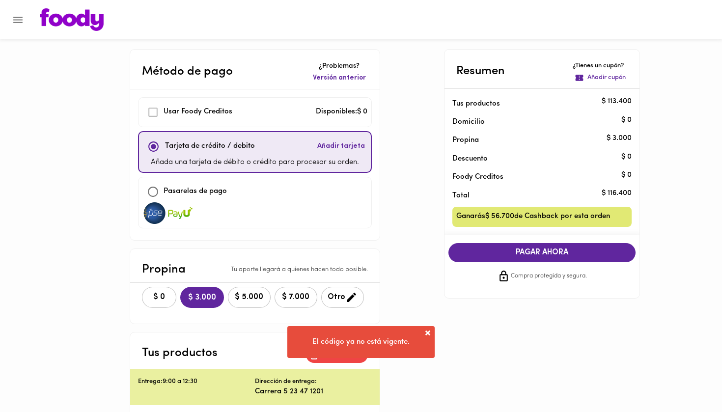
click at [336, 372] on div "Entrega: 9:00 a 12:30 Dirección de entrega: Carrera 5 23 47 1201" at bounding box center [254, 386] width 249 height 35
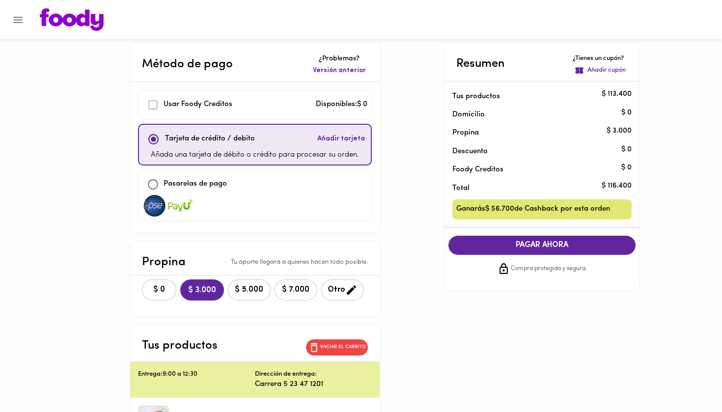
scroll to position [7, 0]
click at [211, 115] on div "Usar Foody Creditos Disponibles: $ 0" at bounding box center [255, 105] width 234 height 30
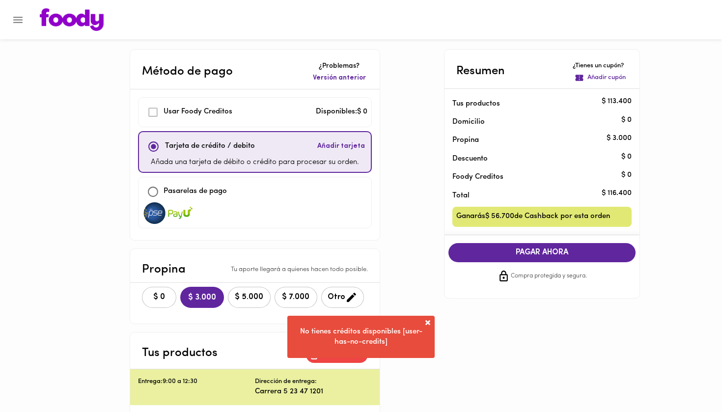
scroll to position [0, 0]
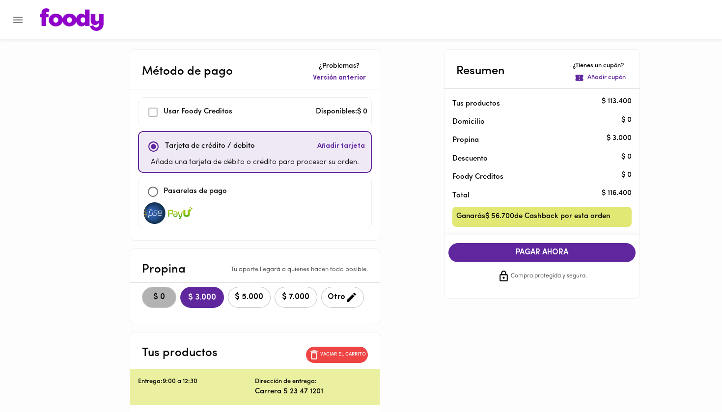
click at [172, 295] on button "$ 0" at bounding box center [159, 297] width 34 height 21
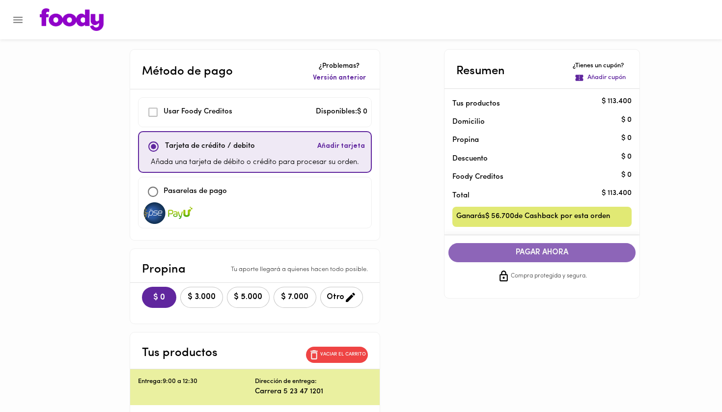
click at [522, 252] on span "PAGAR AHORA" at bounding box center [542, 252] width 168 height 9
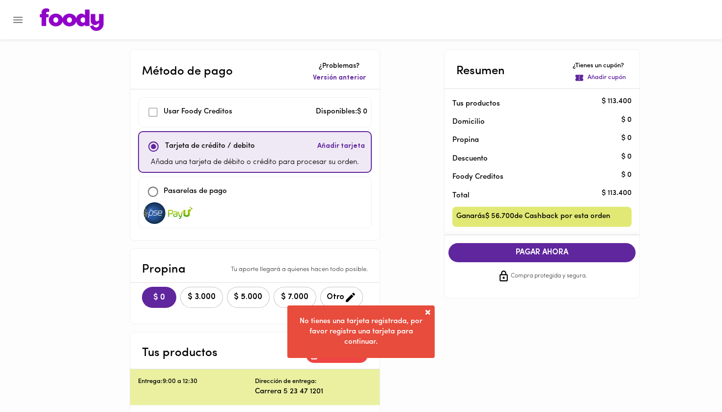
click at [297, 195] on div "Pasarelas de pago" at bounding box center [254, 191] width 225 height 21
checkbox input "false"
checkbox input "true"
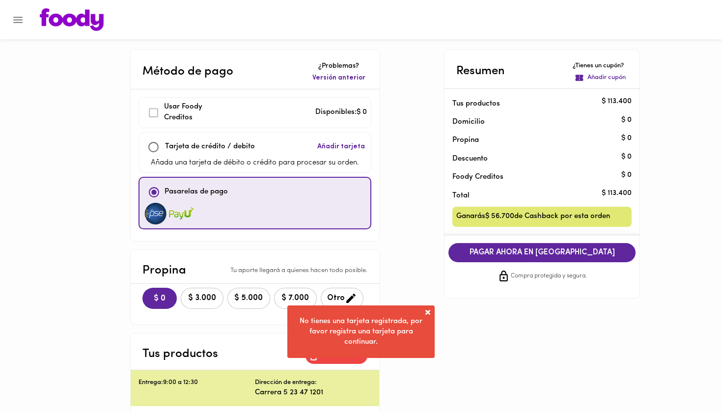
click at [511, 249] on span "PAGAR AHORA EN PASARELA" at bounding box center [542, 252] width 168 height 9
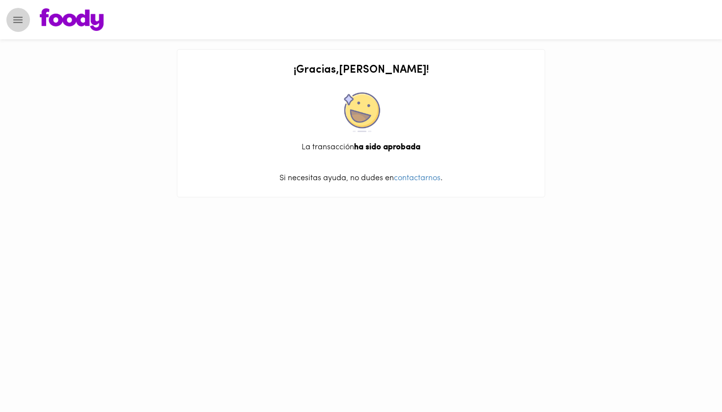
click at [21, 23] on icon "Menu" at bounding box center [17, 20] width 9 height 6
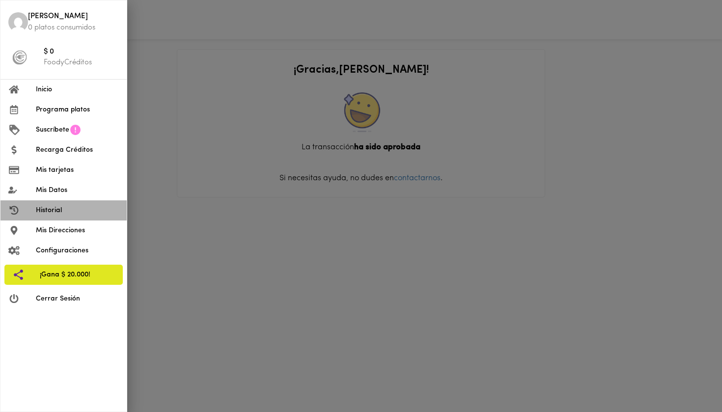
click at [56, 205] on span "Historial" at bounding box center [77, 210] width 83 height 10
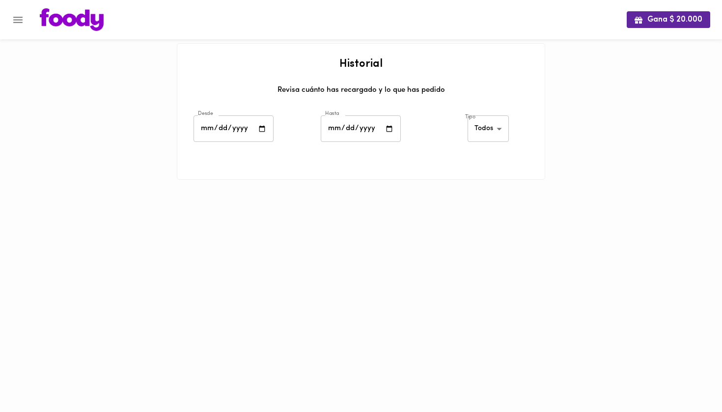
click at [487, 131] on body "Gana $ 20.000 Historial Revisa cuánto has recargado y lo que has pedido Desde D…" at bounding box center [361, 102] width 722 height 204
click at [486, 126] on li "Todos" at bounding box center [489, 129] width 43 height 16
click at [23, 19] on icon "Menu" at bounding box center [18, 20] width 12 height 12
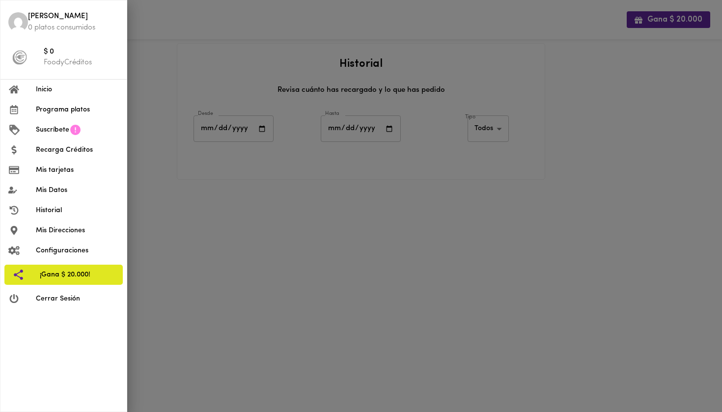
click at [40, 89] on span "Inicio" at bounding box center [77, 89] width 83 height 10
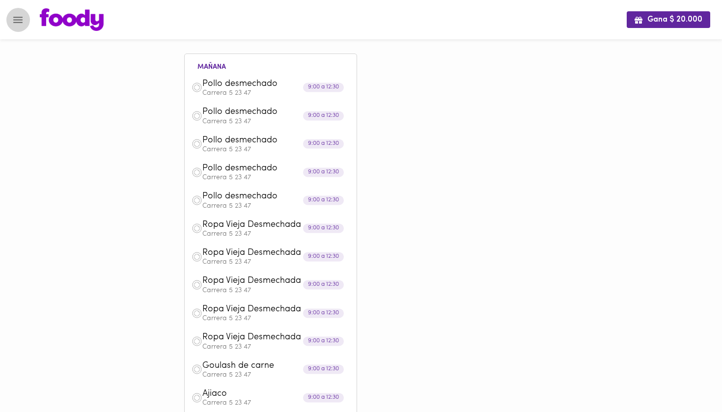
click at [20, 22] on icon "Menu" at bounding box center [18, 20] width 12 height 12
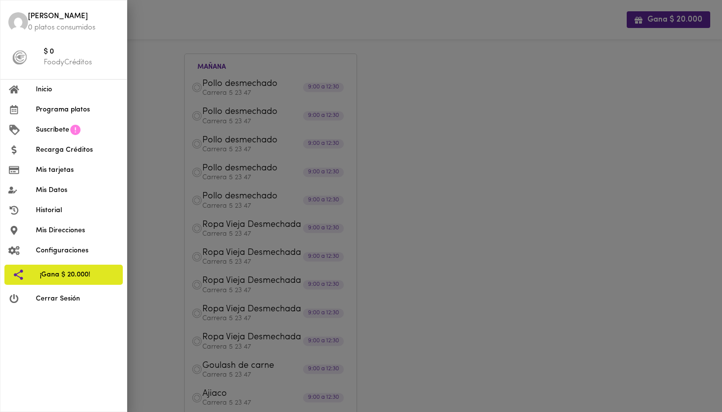
click at [56, 102] on li "Programa platos" at bounding box center [63, 110] width 126 height 20
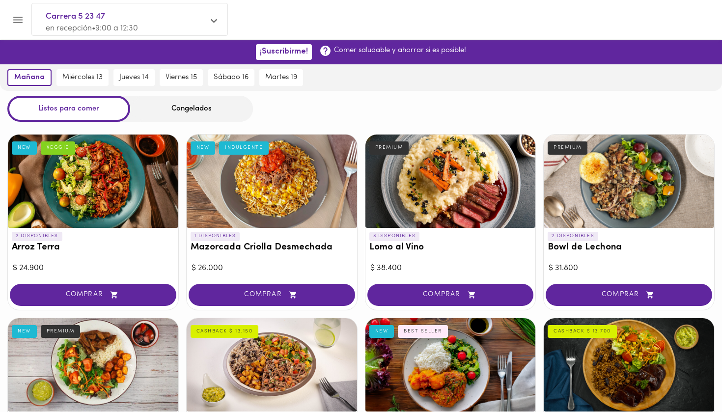
click at [182, 119] on div "Congelados" at bounding box center [191, 109] width 123 height 26
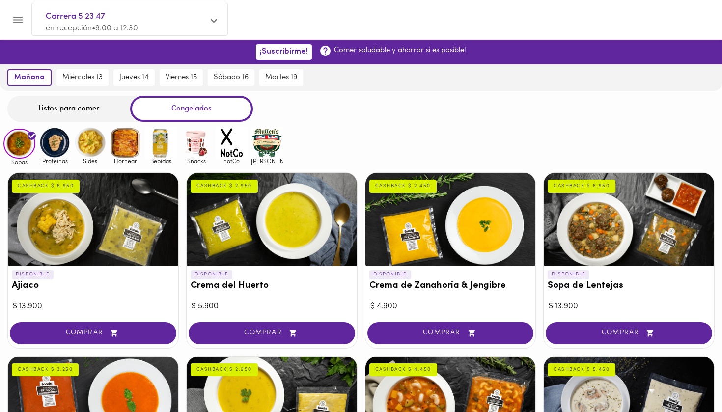
click at [180, 114] on div "Congelados" at bounding box center [191, 109] width 123 height 26
click at [129, 343] on div "COMPRAR" at bounding box center [93, 334] width 170 height 28
click at [133, 329] on span "COMPRAR" at bounding box center [93, 333] width 142 height 8
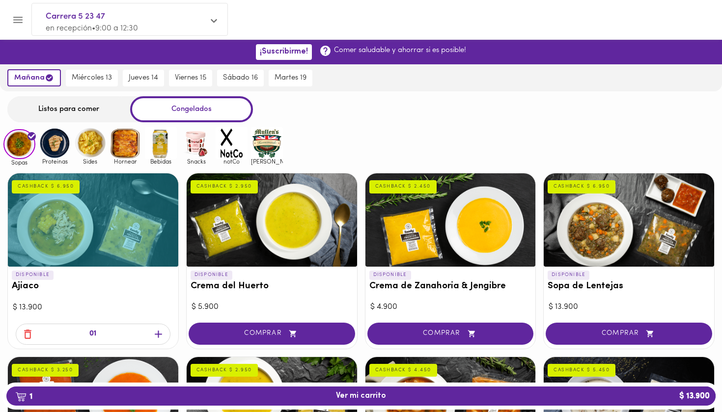
click at [152, 331] on icon "button" at bounding box center [158, 334] width 12 height 12
click at [295, 338] on button "COMPRAR" at bounding box center [272, 334] width 166 height 22
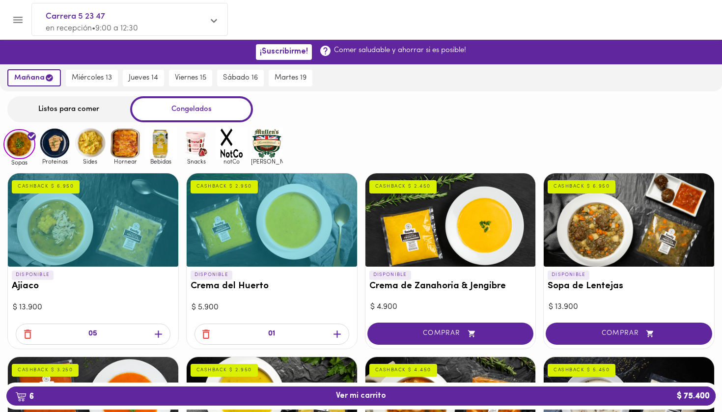
click at [338, 331] on icon "button" at bounding box center [337, 334] width 12 height 12
click at [338, 331] on div "03" at bounding box center [272, 335] width 170 height 27
click at [338, 331] on icon "button" at bounding box center [337, 334] width 12 height 12
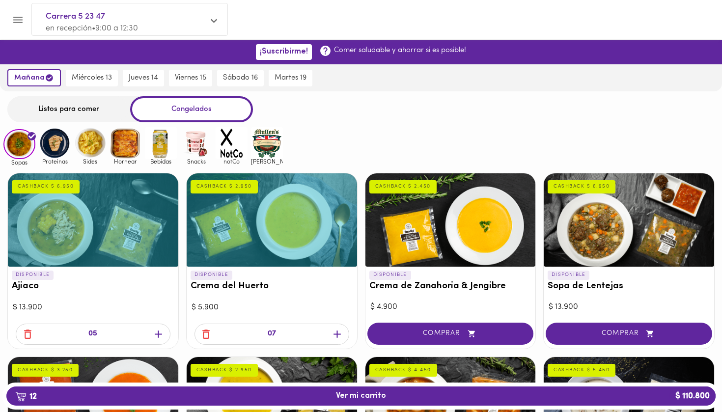
click at [338, 331] on icon "button" at bounding box center [337, 334] width 12 height 12
click at [209, 331] on icon "button" at bounding box center [205, 333] width 7 height 9
click at [209, 331] on div at bounding box center [272, 339] width 170 height 18
click at [209, 331] on icon "button" at bounding box center [205, 333] width 7 height 9
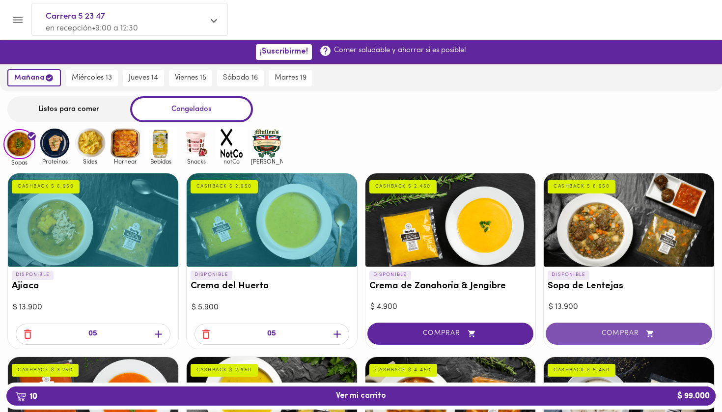
click at [610, 329] on span "COMPRAR" at bounding box center [629, 333] width 142 height 8
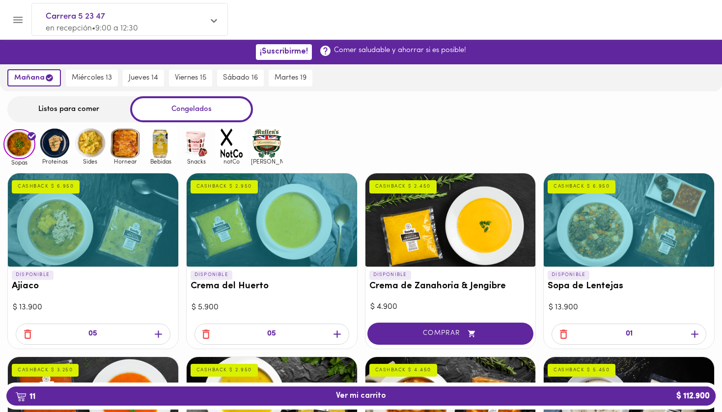
click at [695, 329] on icon "button" at bounding box center [694, 334] width 12 height 12
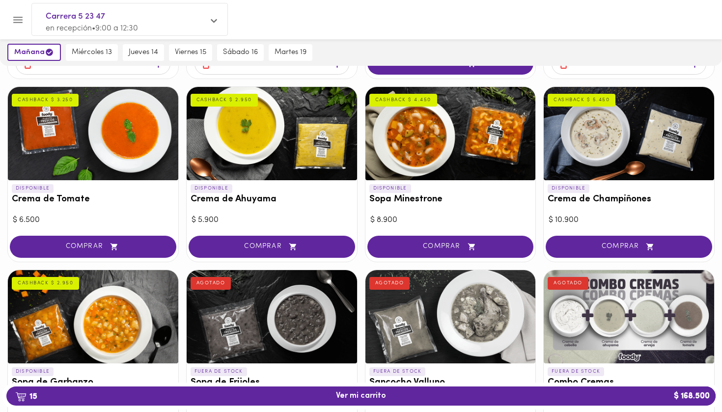
scroll to position [277, 0]
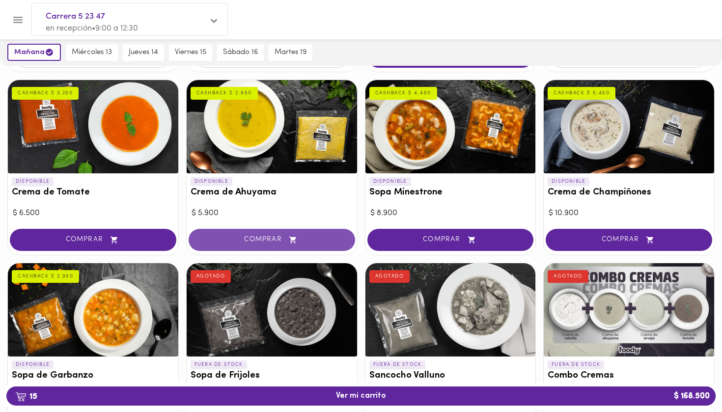
click at [311, 236] on span "COMPRAR" at bounding box center [272, 240] width 142 height 8
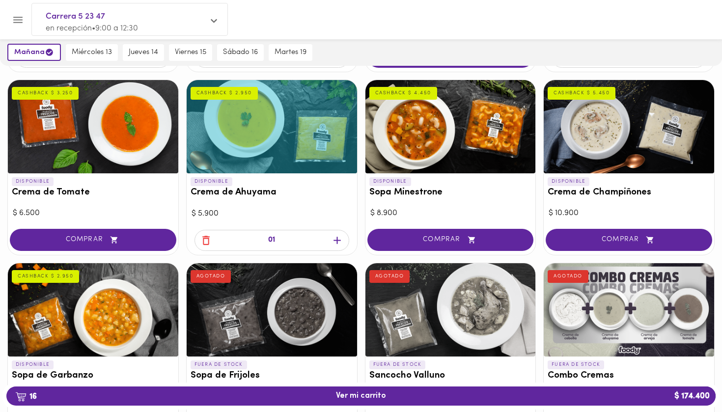
click at [338, 237] on icon "button" at bounding box center [337, 240] width 12 height 12
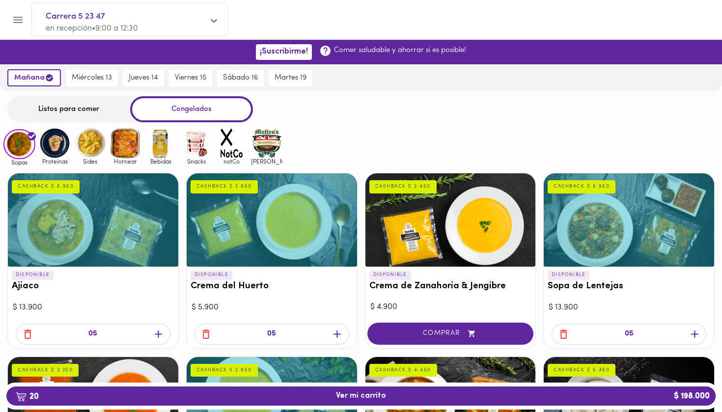
scroll to position [0, 0]
click at [54, 142] on img at bounding box center [55, 143] width 32 height 32
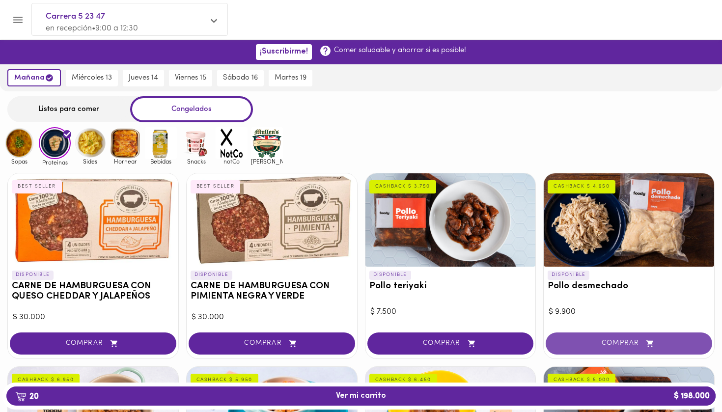
click at [654, 343] on icon "button" at bounding box center [650, 343] width 12 height 8
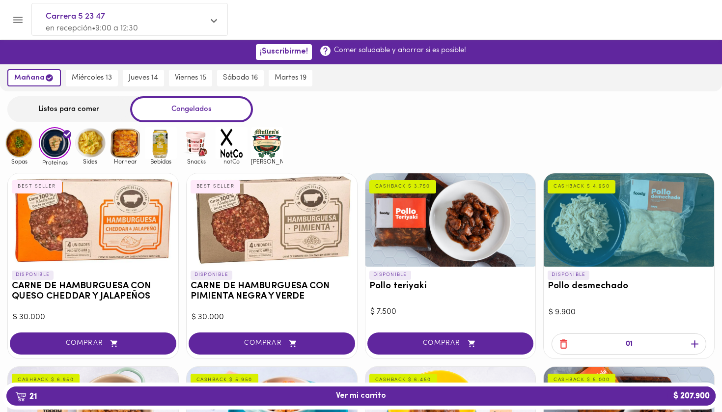
click at [697, 345] on icon "button" at bounding box center [694, 344] width 12 height 12
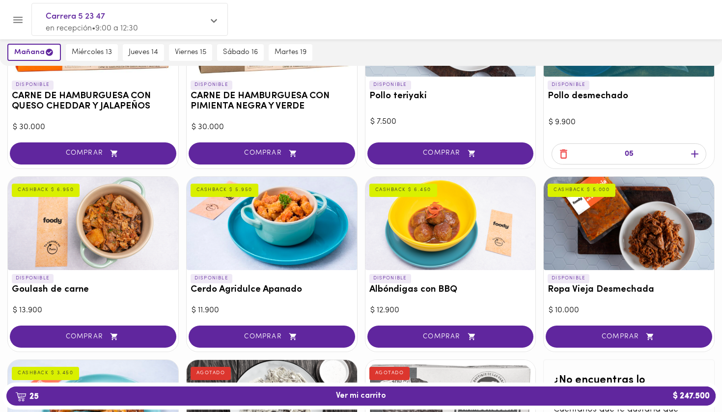
scroll to position [223, 0]
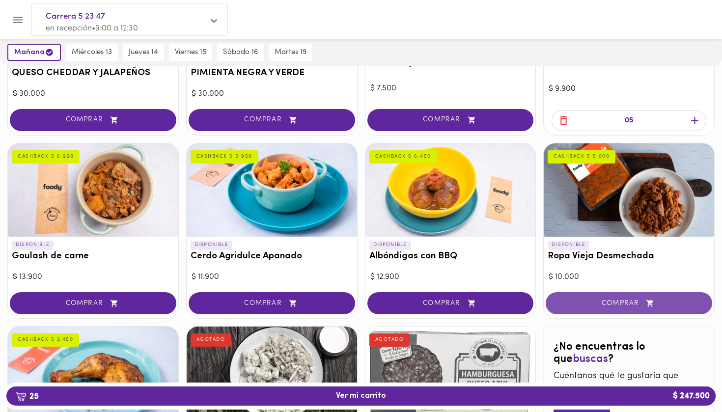
click at [661, 307] on button "COMPRAR" at bounding box center [628, 303] width 166 height 22
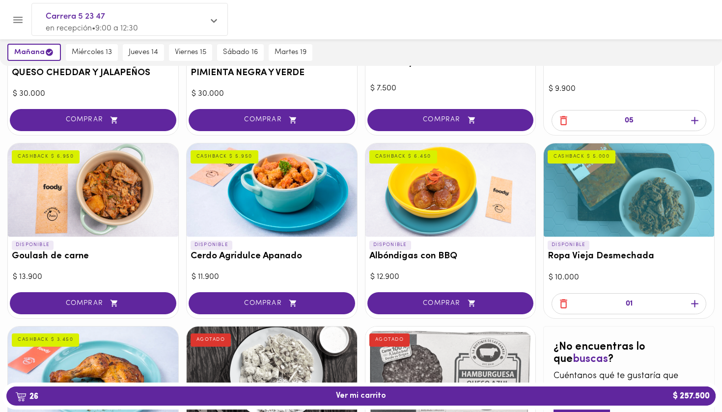
click at [697, 302] on icon "button" at bounding box center [694, 304] width 12 height 12
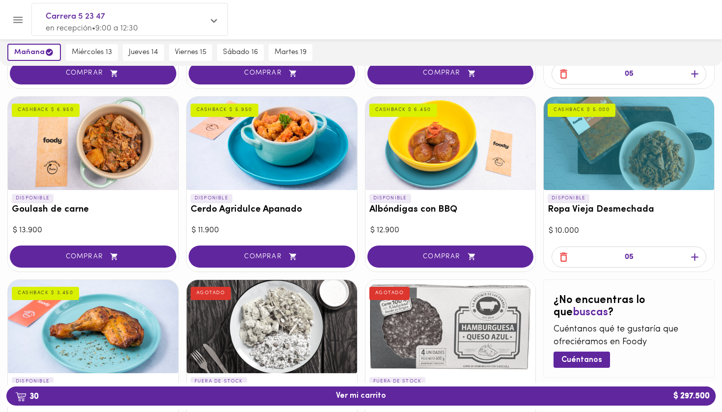
scroll to position [269, 0]
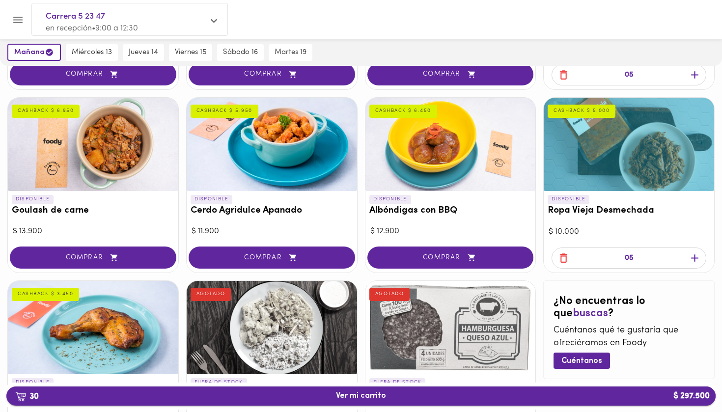
click at [601, 396] on span "30 Ver mi carrito $ 297.500" at bounding box center [360, 395] width 693 height 9
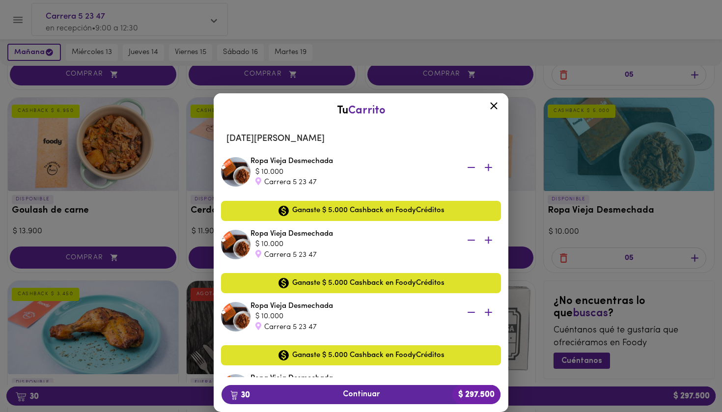
click at [489, 97] on div at bounding box center [494, 108] width 24 height 24
